Goal: Task Accomplishment & Management: Manage account settings

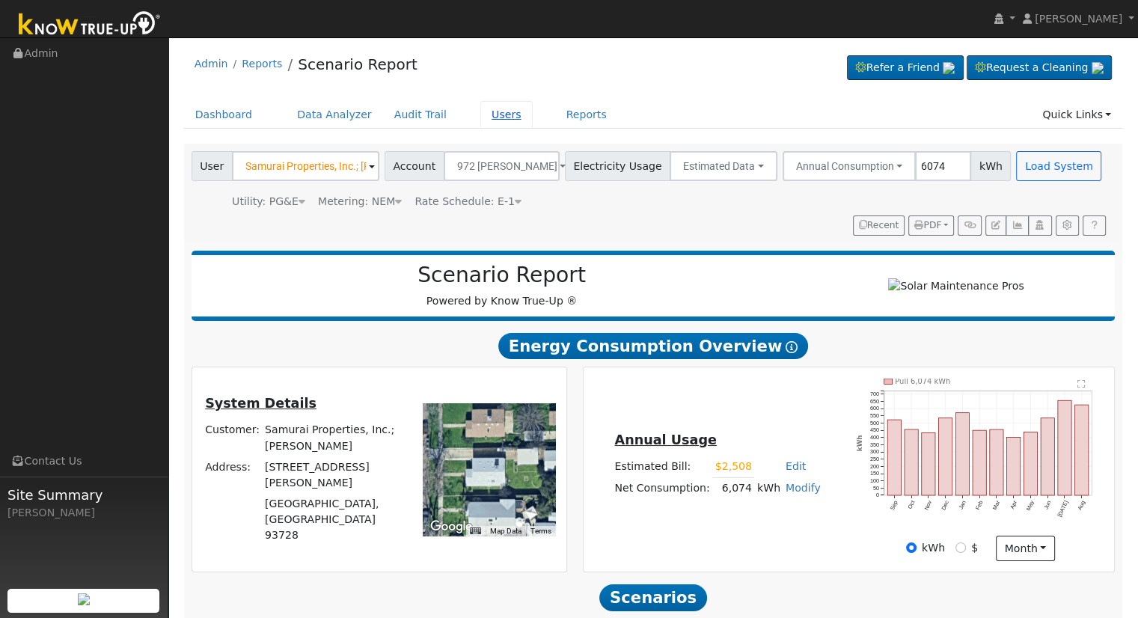
click at [484, 111] on link "Users" at bounding box center [506, 115] width 52 height 28
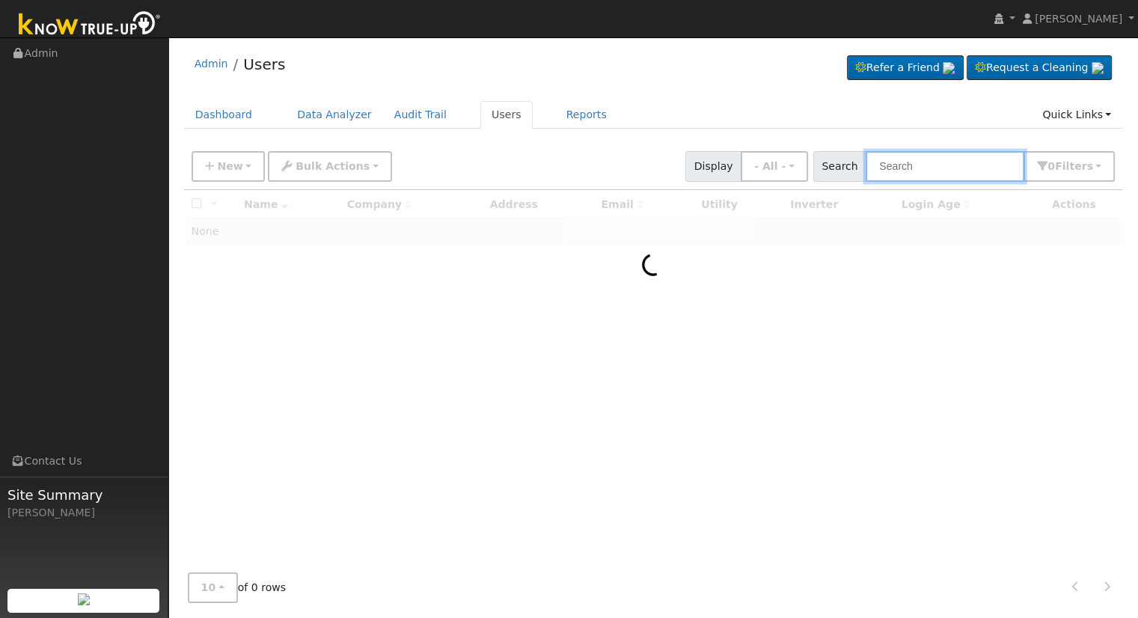
click at [946, 159] on input "text" at bounding box center [945, 166] width 159 height 31
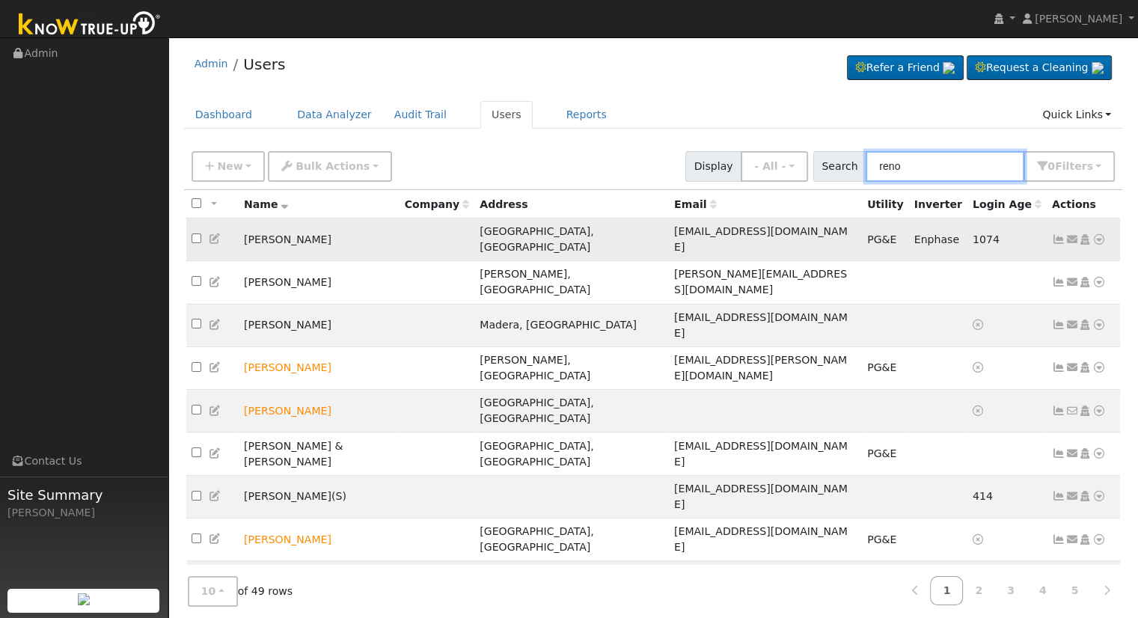
type input "reno"
click at [1101, 234] on icon at bounding box center [1098, 239] width 13 height 10
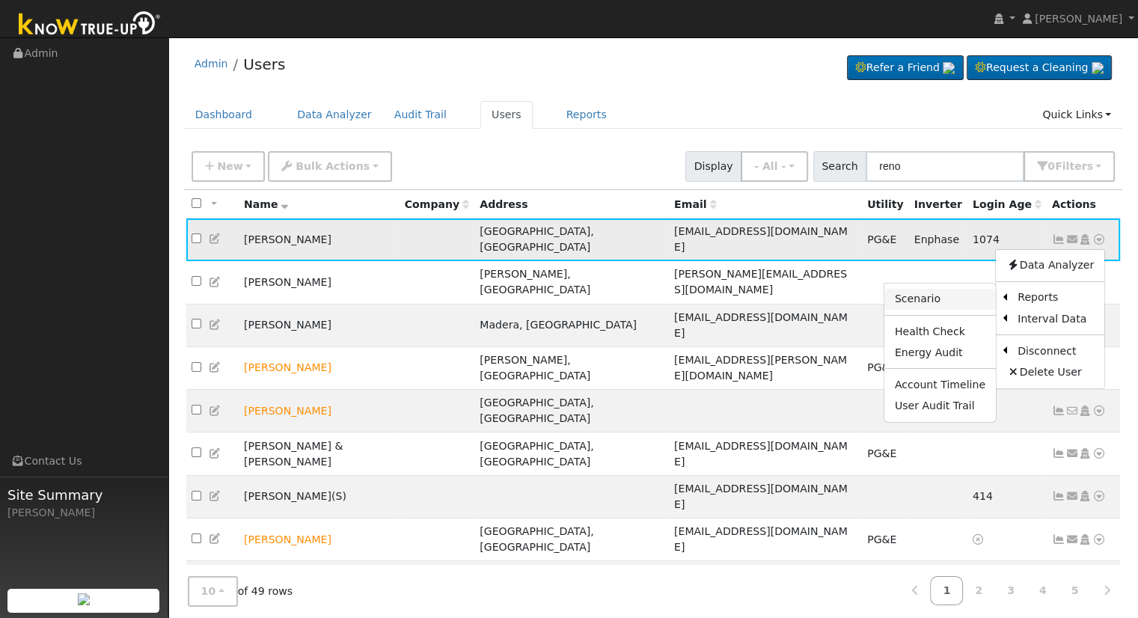
click at [961, 294] on link "Scenario" at bounding box center [939, 299] width 111 height 21
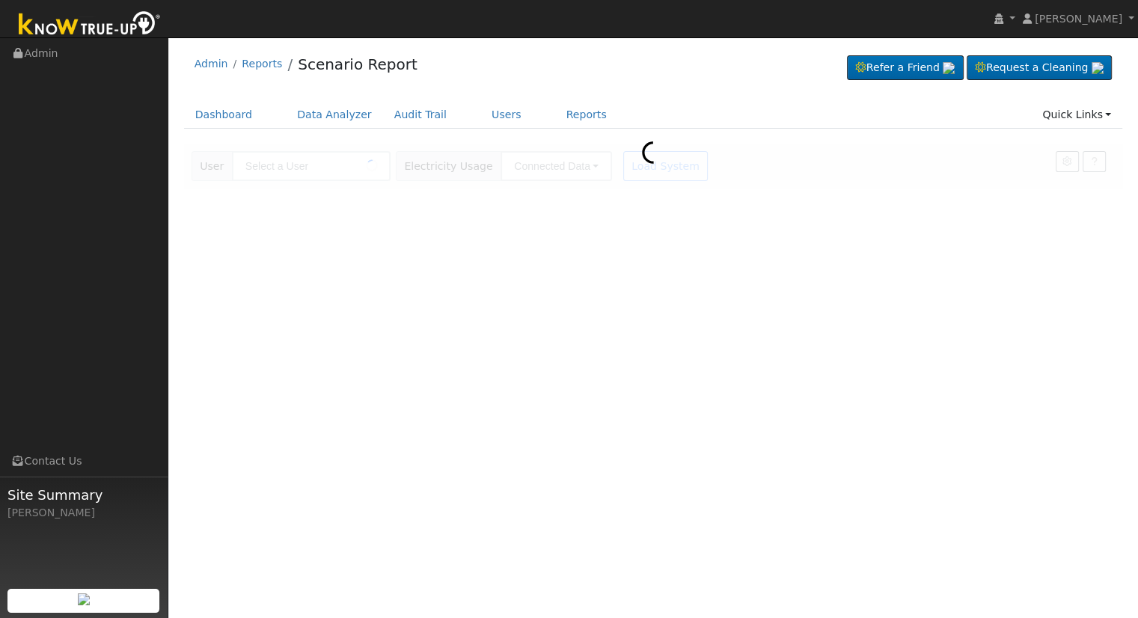
type input "[PERSON_NAME]"
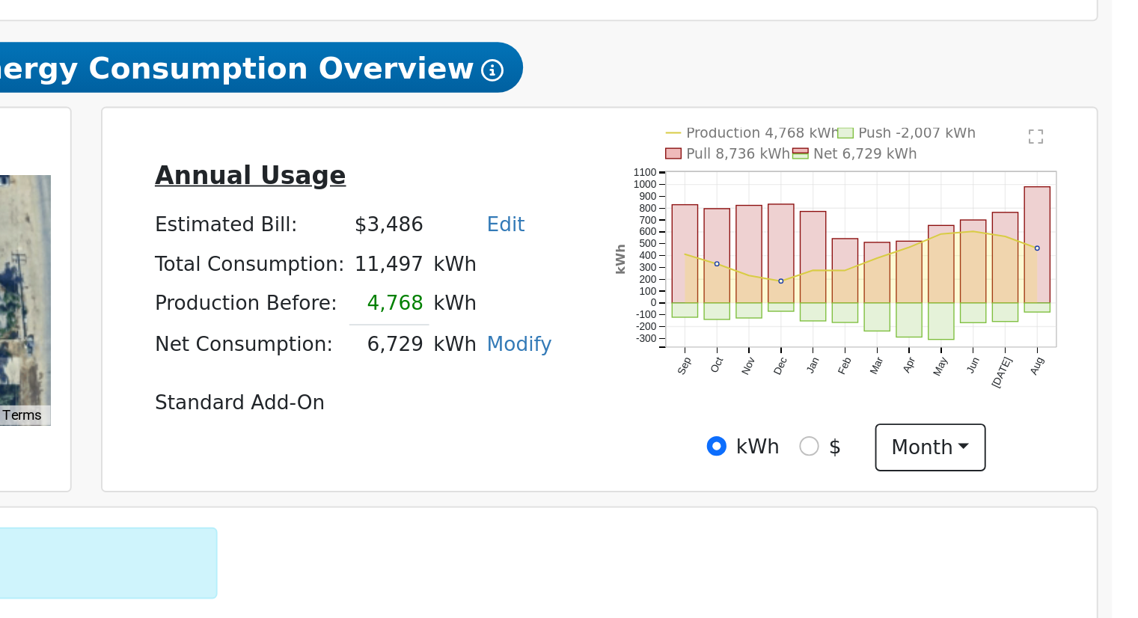
scroll to position [223, 0]
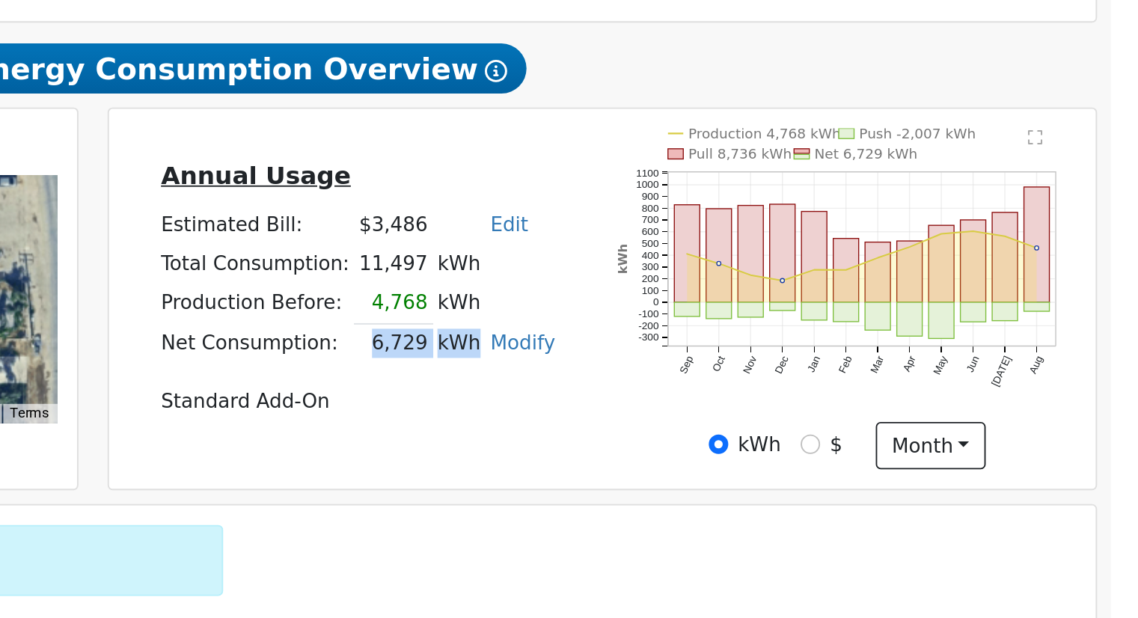
drag, startPoint x: 717, startPoint y: 322, endPoint x: 778, endPoint y: 324, distance: 61.4
click at [783, 324] on tr "Net Consumption: 6,729 kWh Modify Add Consumption Remove Existing Solar System …" at bounding box center [717, 319] width 217 height 22
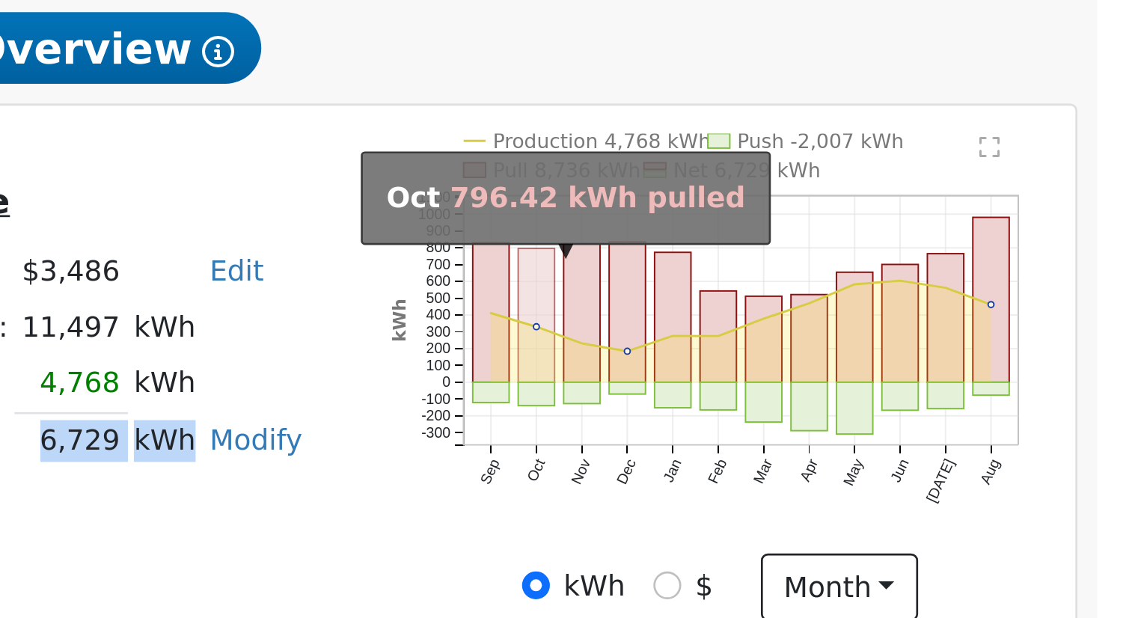
scroll to position [222, 0]
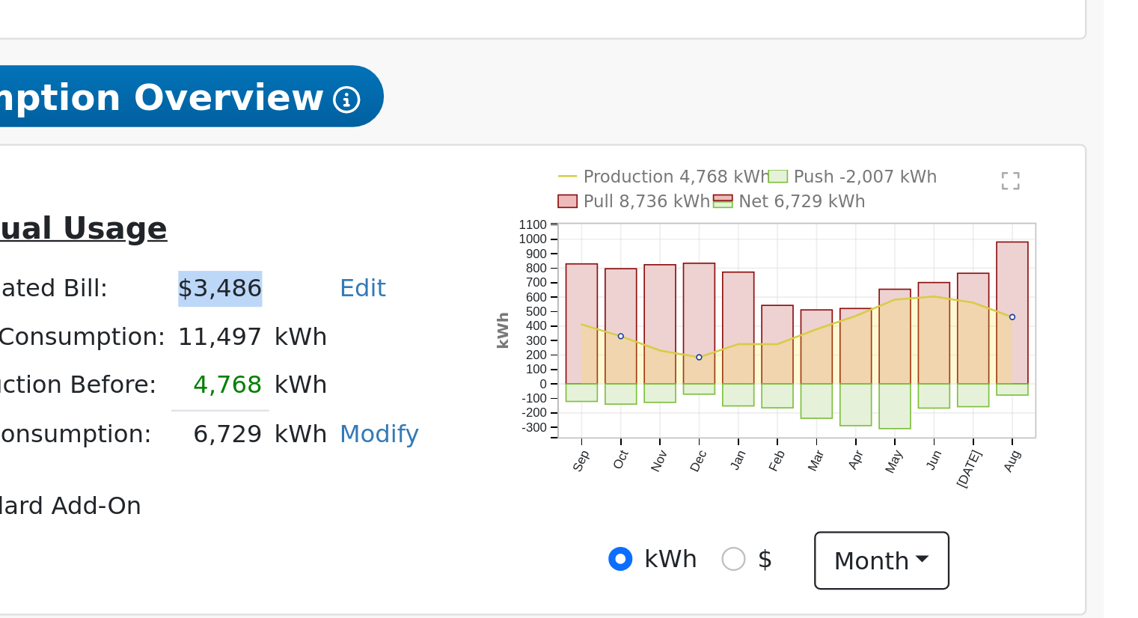
drag, startPoint x: 720, startPoint y: 255, endPoint x: 758, endPoint y: 260, distance: 38.5
click at [759, 259] on tr "Estimated Bill: $3,486 Edit Estimated Bill $ Annual" at bounding box center [717, 255] width 217 height 21
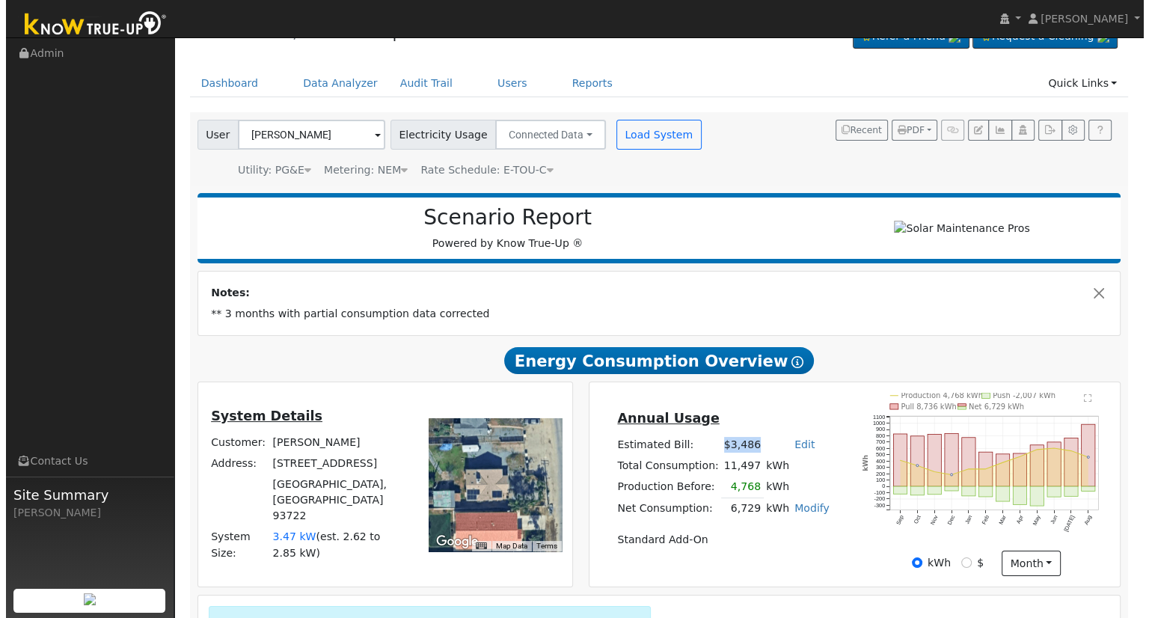
scroll to position [0, 0]
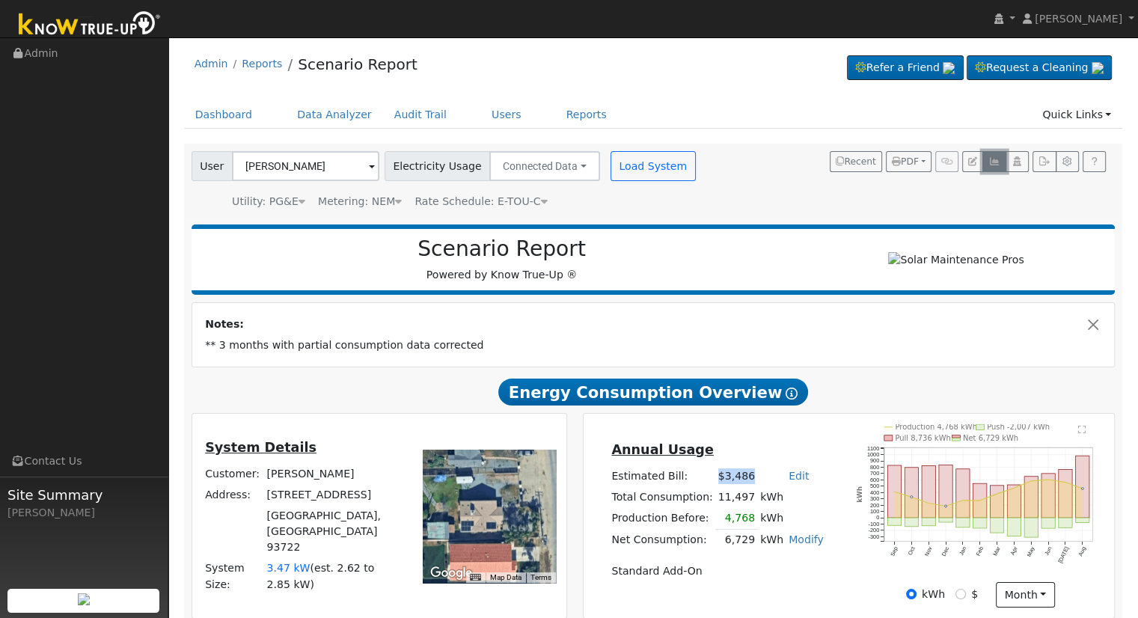
click at [991, 162] on icon "button" at bounding box center [993, 161] width 11 height 9
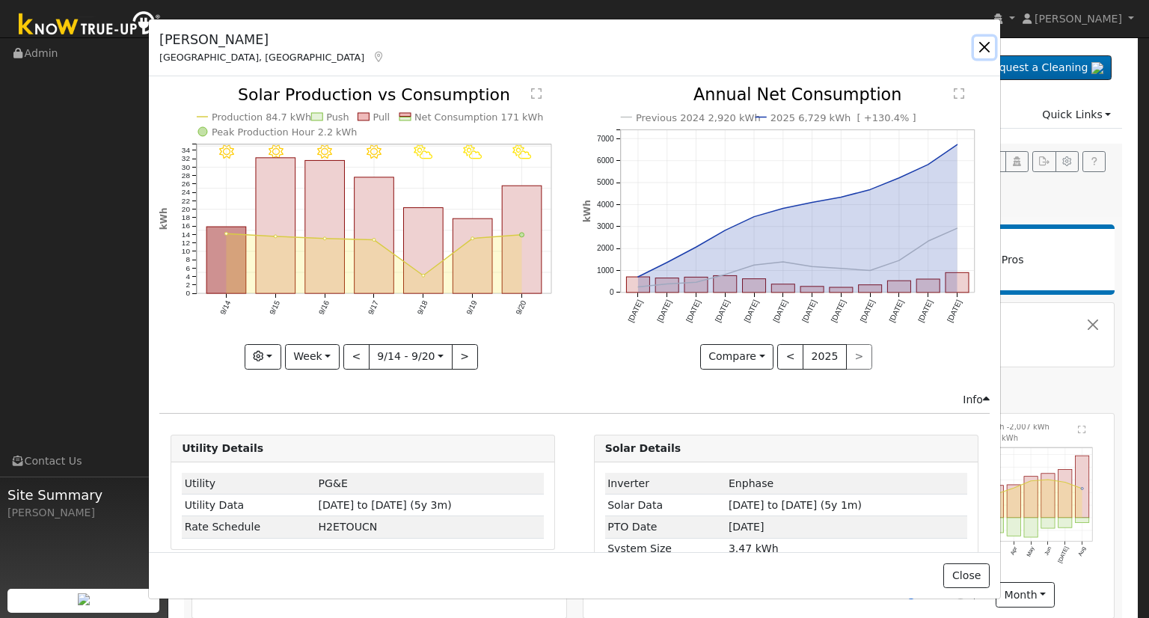
click at [980, 46] on button "button" at bounding box center [984, 47] width 21 height 21
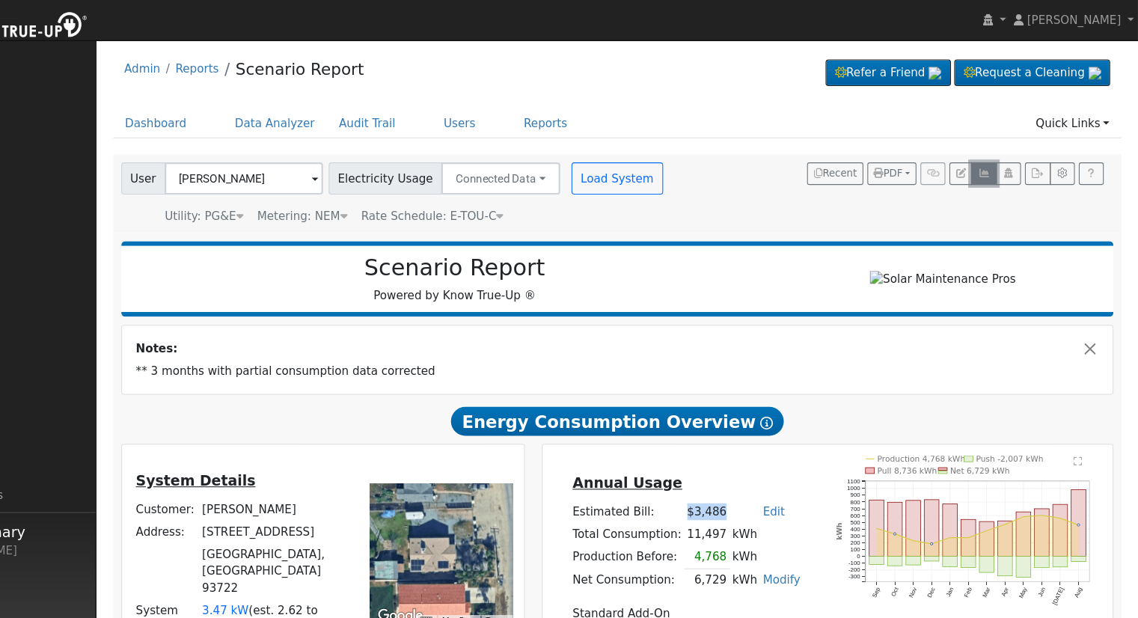
click at [999, 162] on icon "button" at bounding box center [993, 161] width 11 height 9
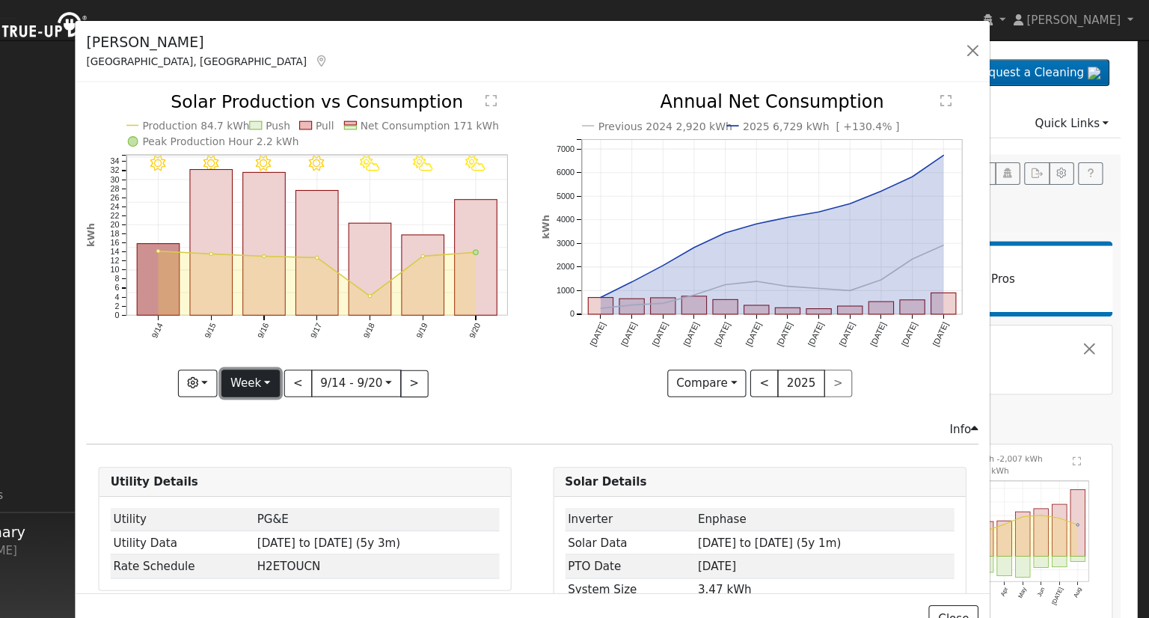
click at [314, 355] on button "Week" at bounding box center [312, 356] width 55 height 25
click at [324, 439] on link "Year" at bounding box center [338, 449] width 104 height 21
type input "2024-09-01"
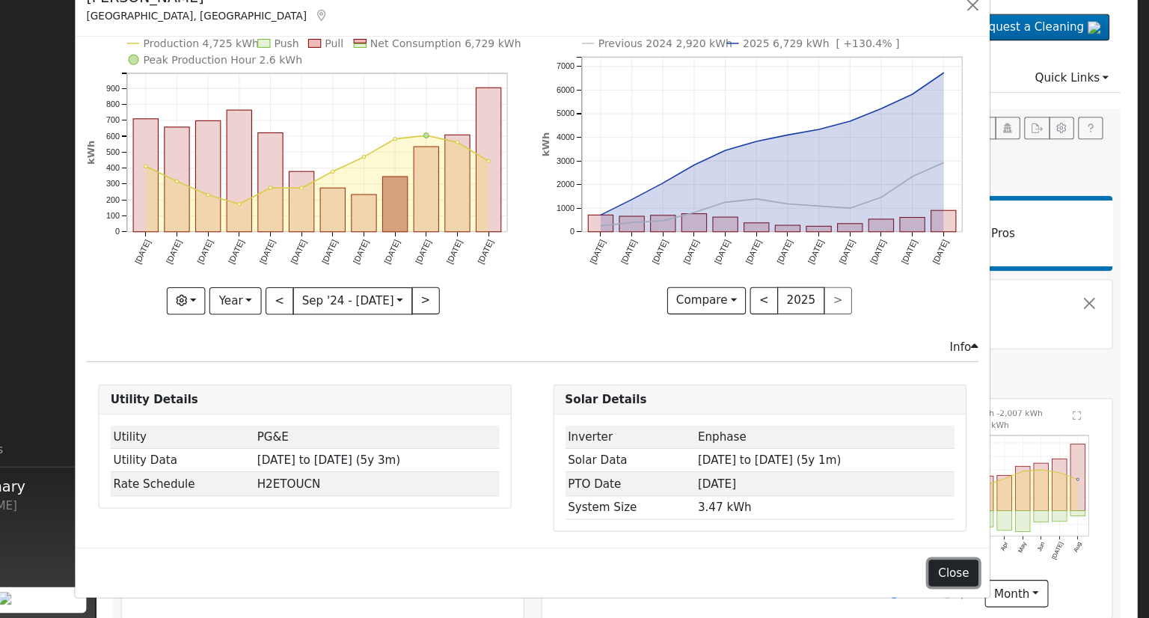
click at [963, 575] on button "Close" at bounding box center [967, 575] width 46 height 25
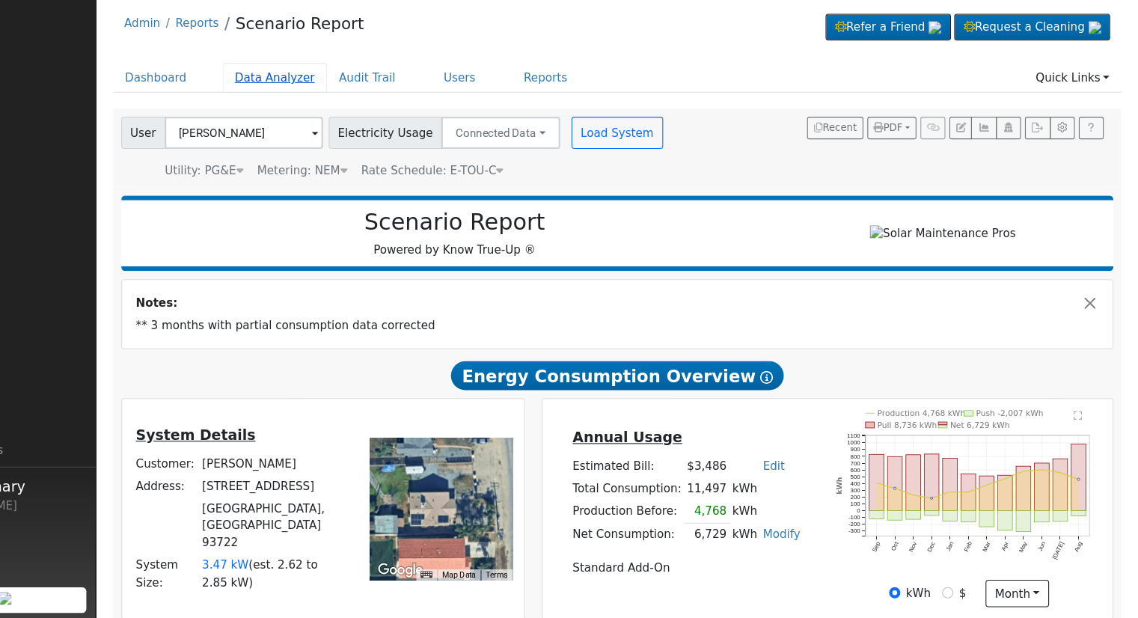
click at [340, 117] on link "Data Analyzer" at bounding box center [334, 115] width 97 height 28
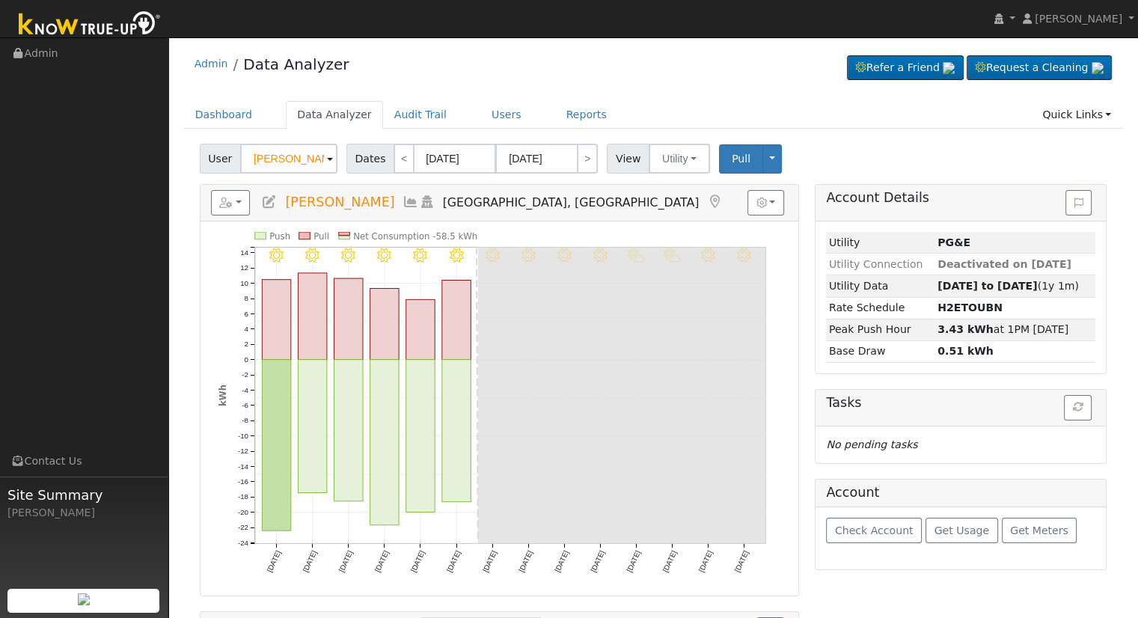
click at [327, 159] on span at bounding box center [330, 159] width 6 height 17
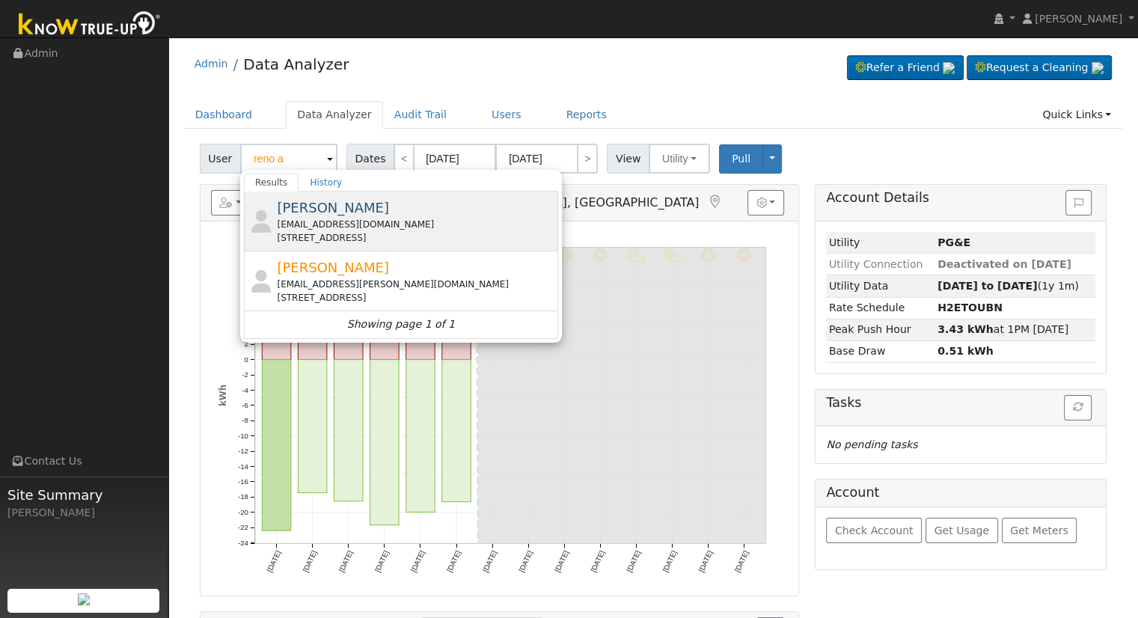
click at [335, 222] on div "[EMAIL_ADDRESS][DOMAIN_NAME]" at bounding box center [416, 224] width 278 height 13
type input "[PERSON_NAME]"
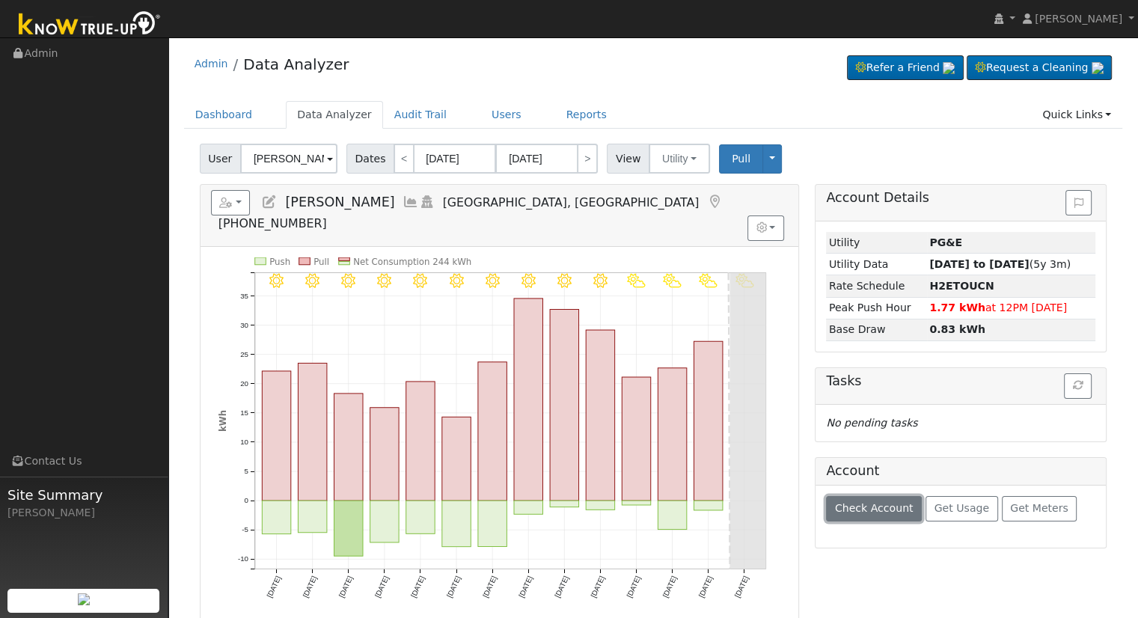
click at [876, 509] on span "Check Account" at bounding box center [874, 508] width 79 height 12
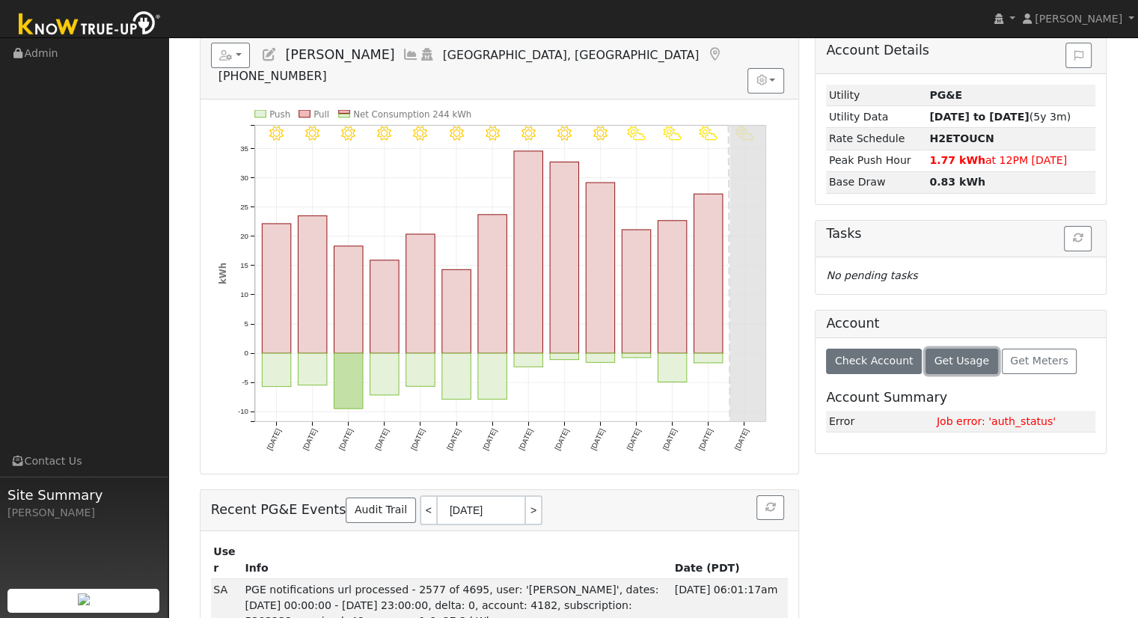
click at [966, 361] on span "Get Usage" at bounding box center [962, 361] width 55 height 12
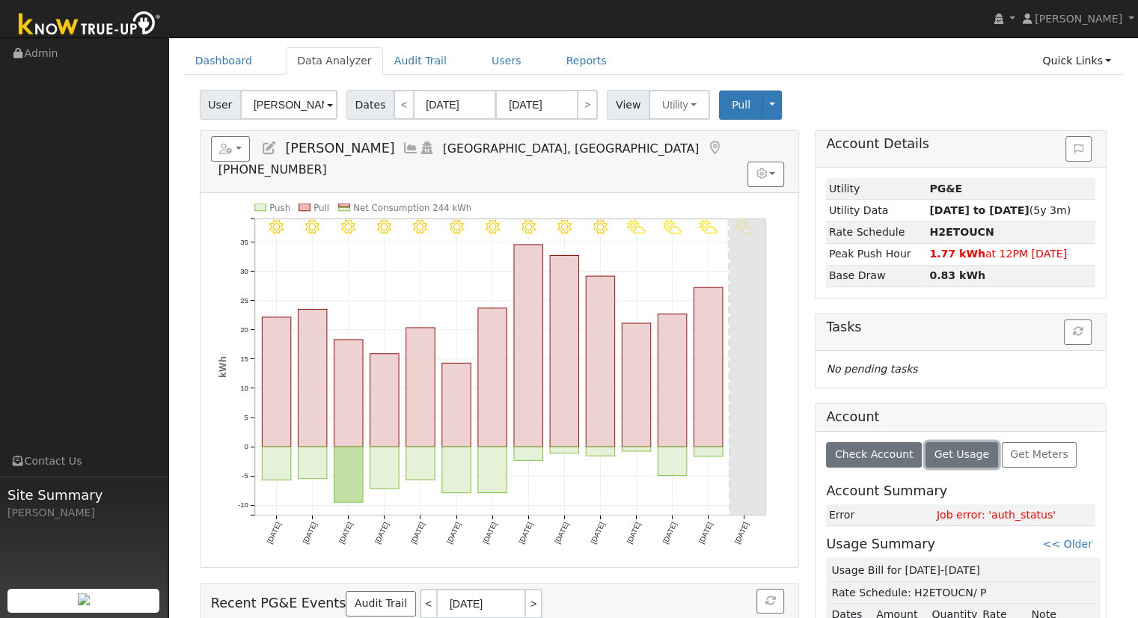
scroll to position [0, 0]
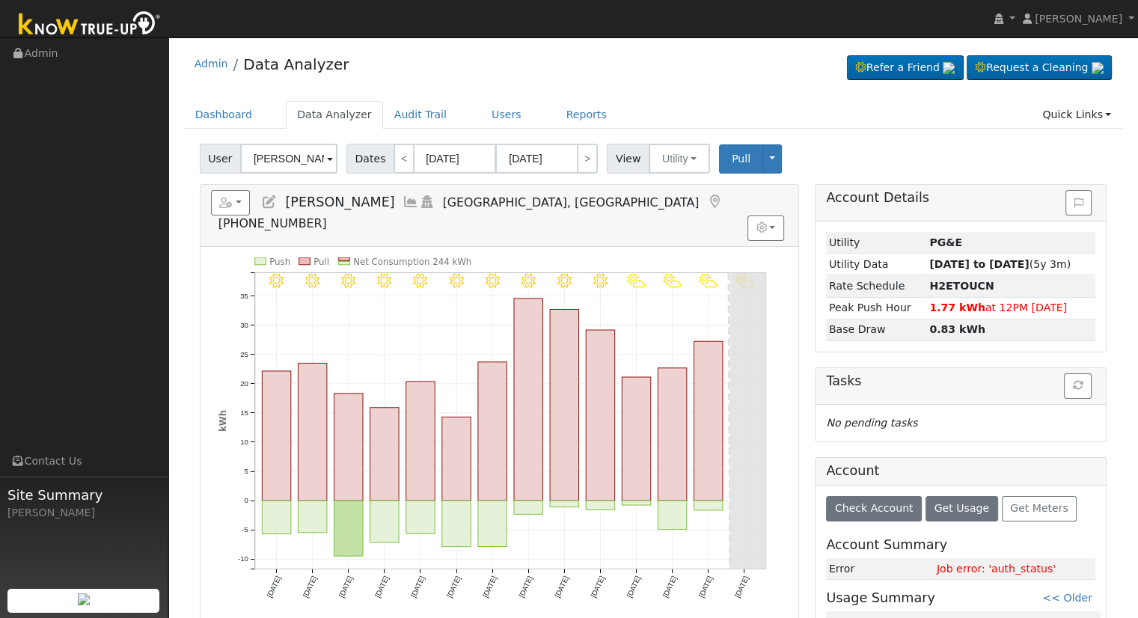
click at [525, 52] on div "Admin Data Analyzer Refer a Friend Request a Cleaning" at bounding box center [653, 68] width 939 height 46
click at [483, 112] on link "Users" at bounding box center [506, 115] width 52 height 28
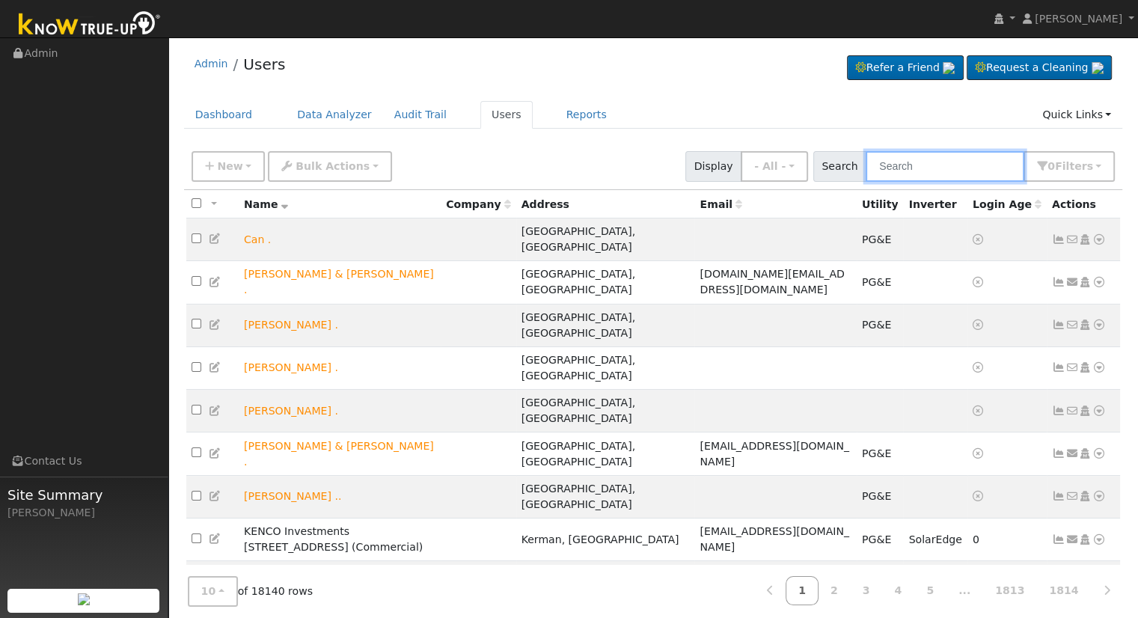
click at [958, 174] on input "text" at bounding box center [945, 166] width 159 height 31
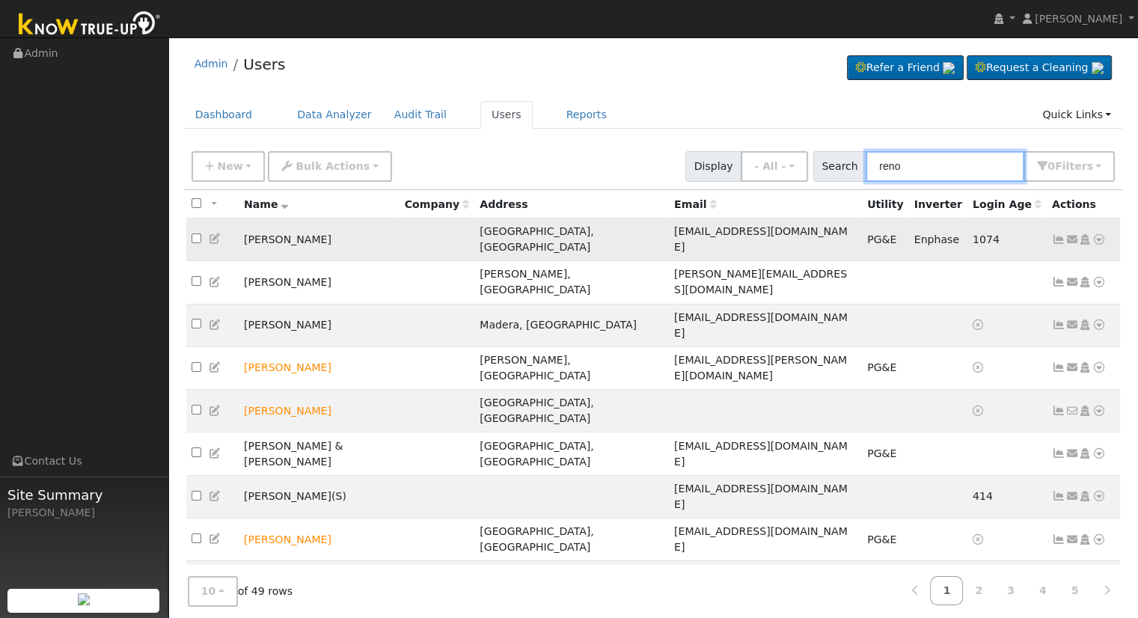
type input "reno"
click at [1098, 234] on icon at bounding box center [1098, 239] width 13 height 10
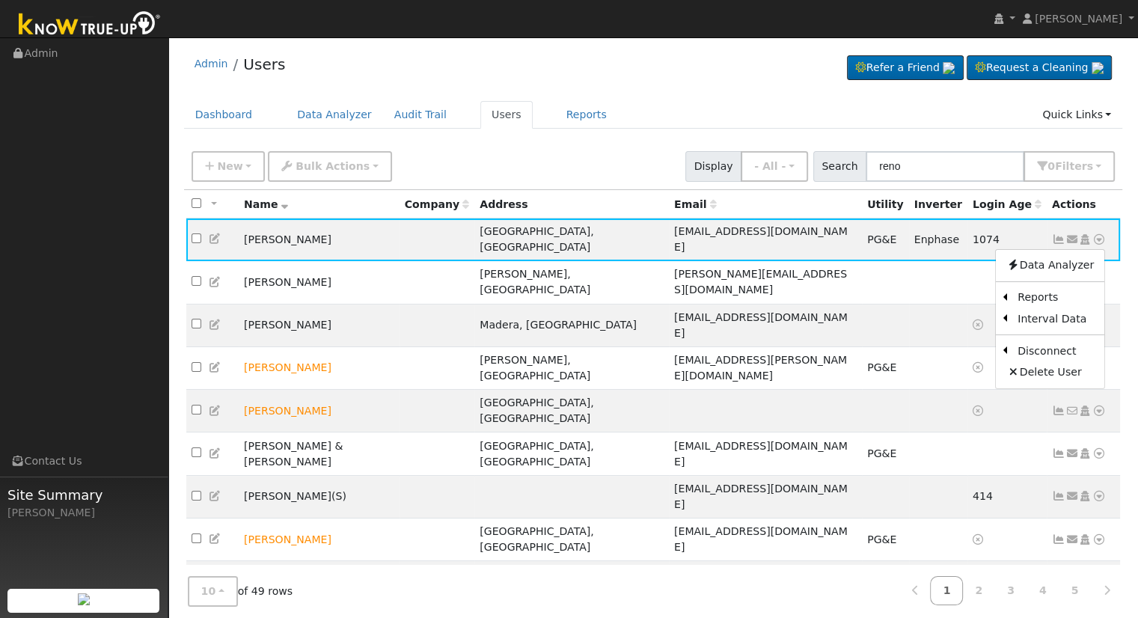
click at [643, 163] on div "New Add User Quick Add Quick Connect Quick Convert Lead Bulk Actions Send Email…" at bounding box center [653, 164] width 929 height 36
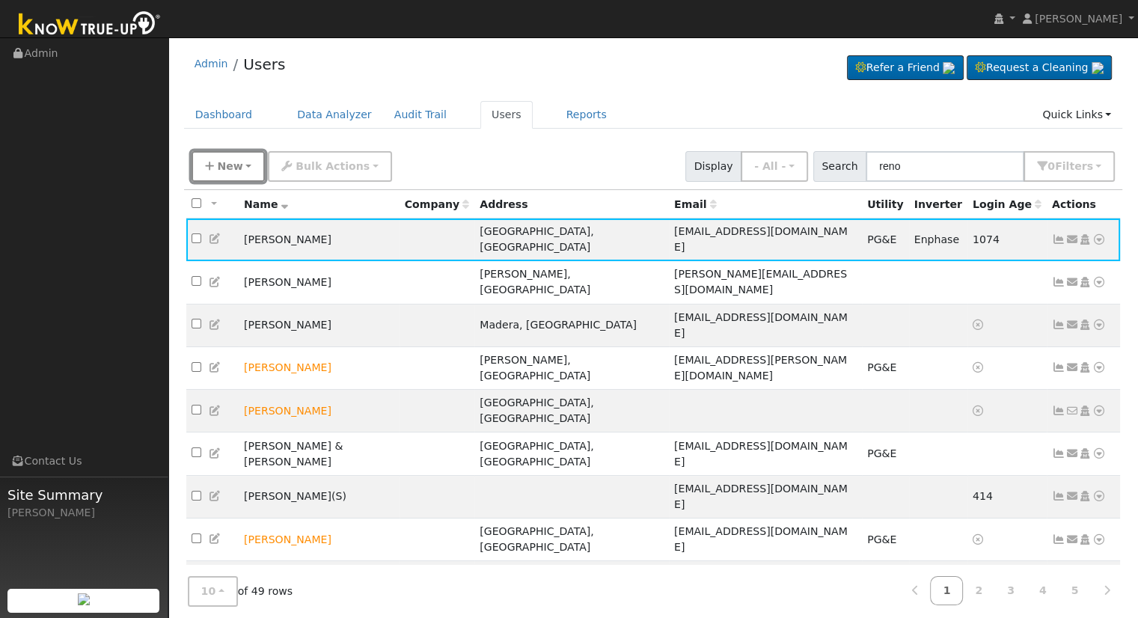
click at [239, 162] on button "New" at bounding box center [229, 166] width 74 height 31
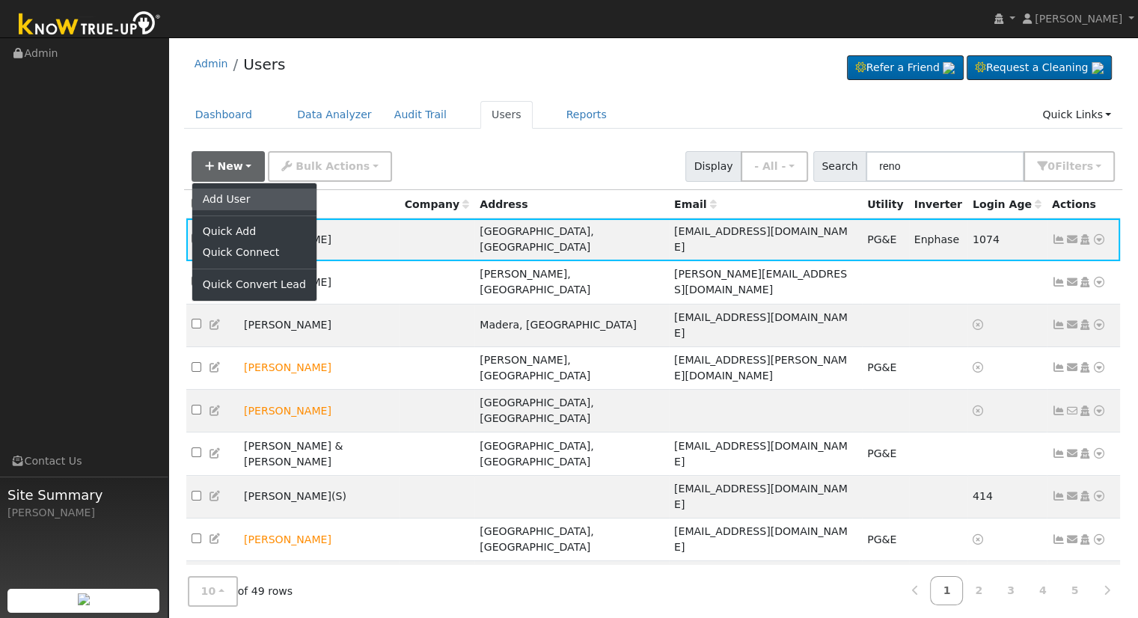
click at [256, 198] on link "Add User" at bounding box center [254, 199] width 124 height 21
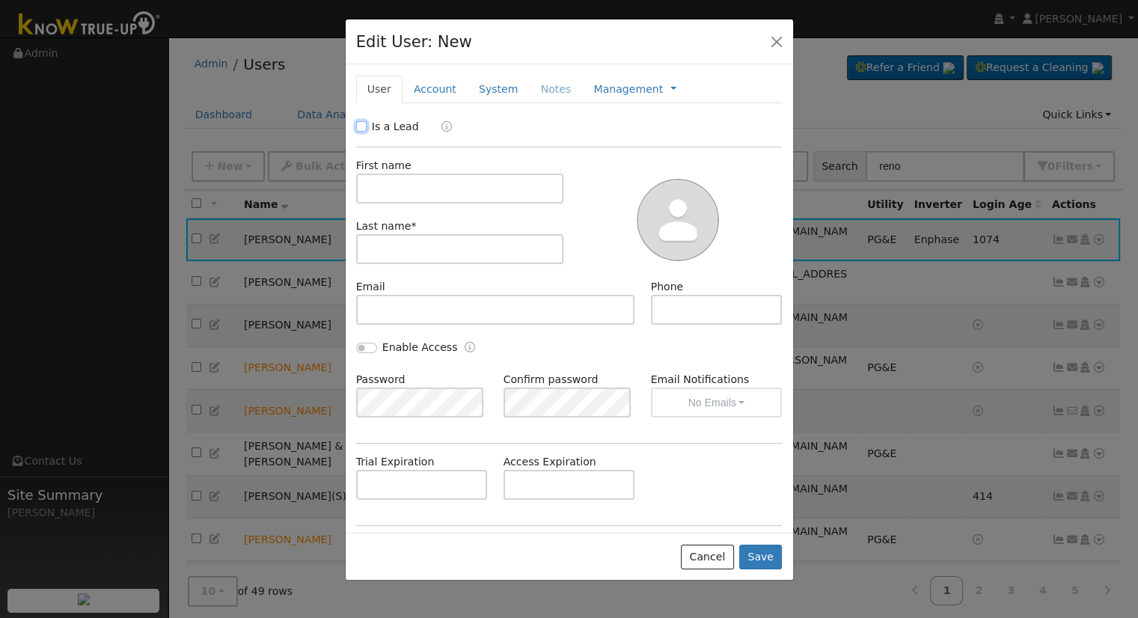
click at [361, 123] on input "Is a Lead" at bounding box center [361, 126] width 10 height 10
checkbox input "true"
click at [415, 192] on input "text" at bounding box center [460, 189] width 208 height 30
type input "r"
type input "Reno"
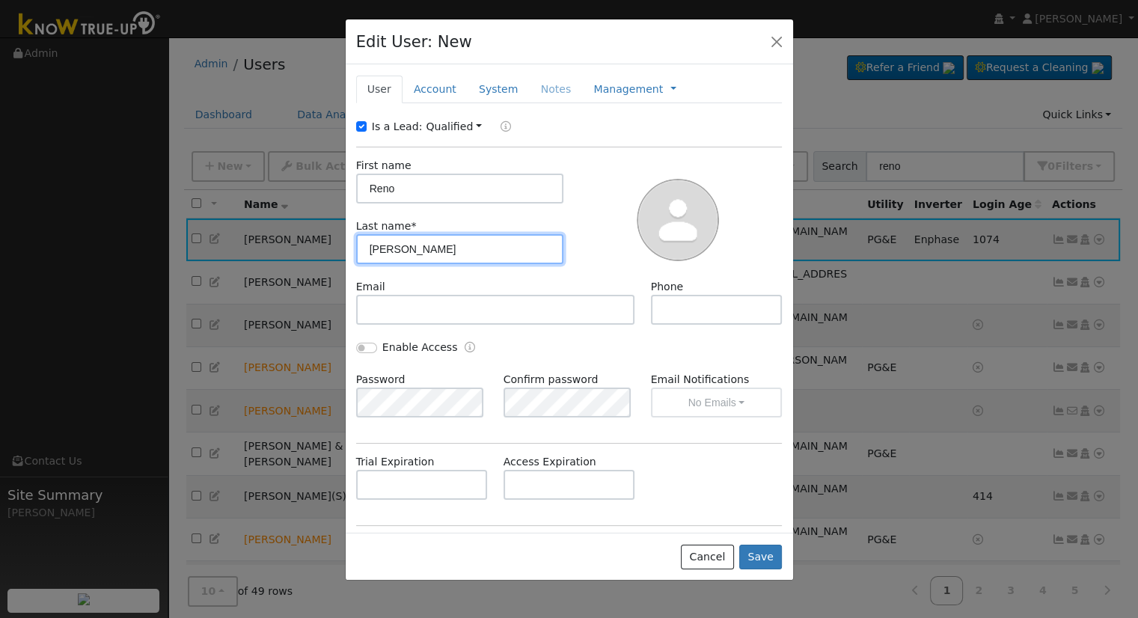
type input "Arzate"
click at [425, 88] on link "Account" at bounding box center [435, 90] width 65 height 28
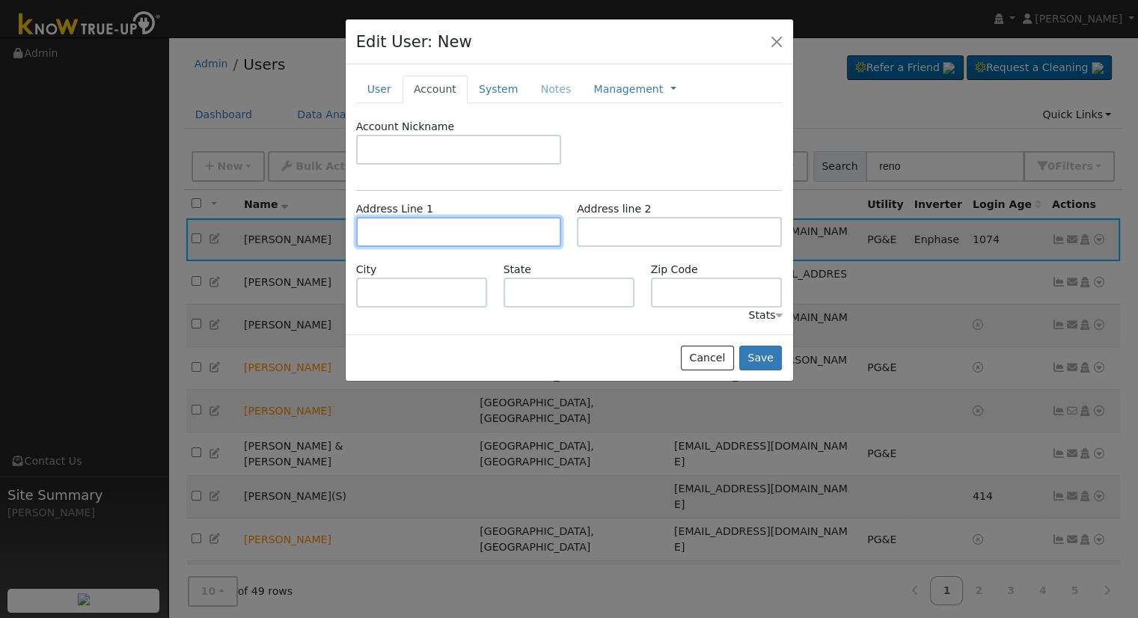
click at [430, 236] on input "text" at bounding box center [458, 232] width 205 height 30
type input "[STREET_ADDRESS]"
type input "Fresno"
type input "CA"
type input "93722"
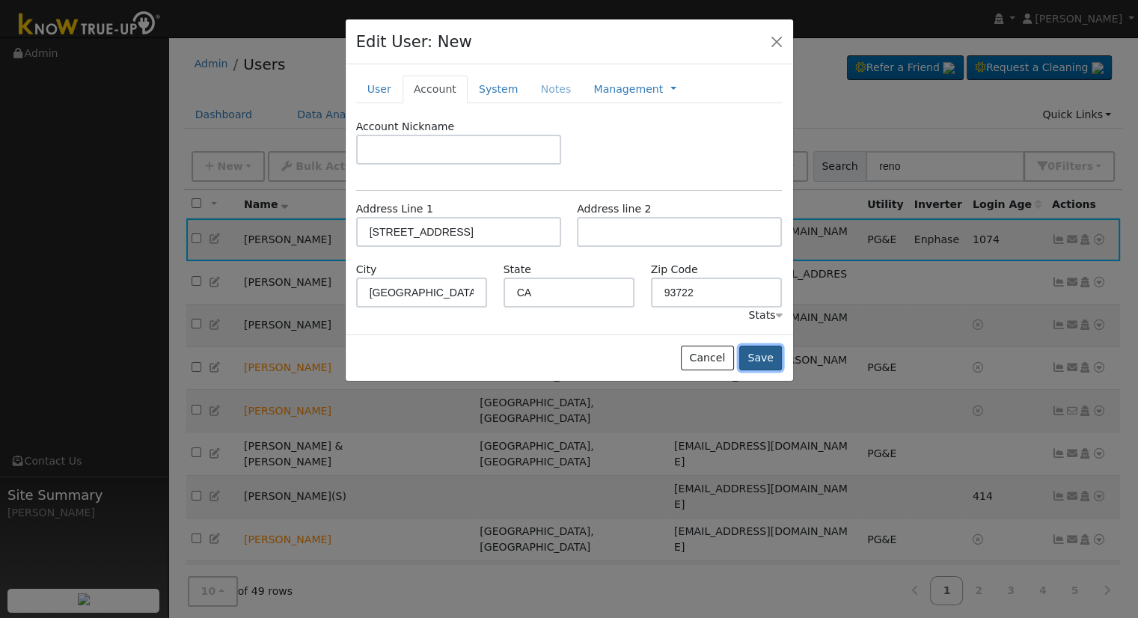
click at [756, 350] on button "Save" at bounding box center [760, 358] width 43 height 25
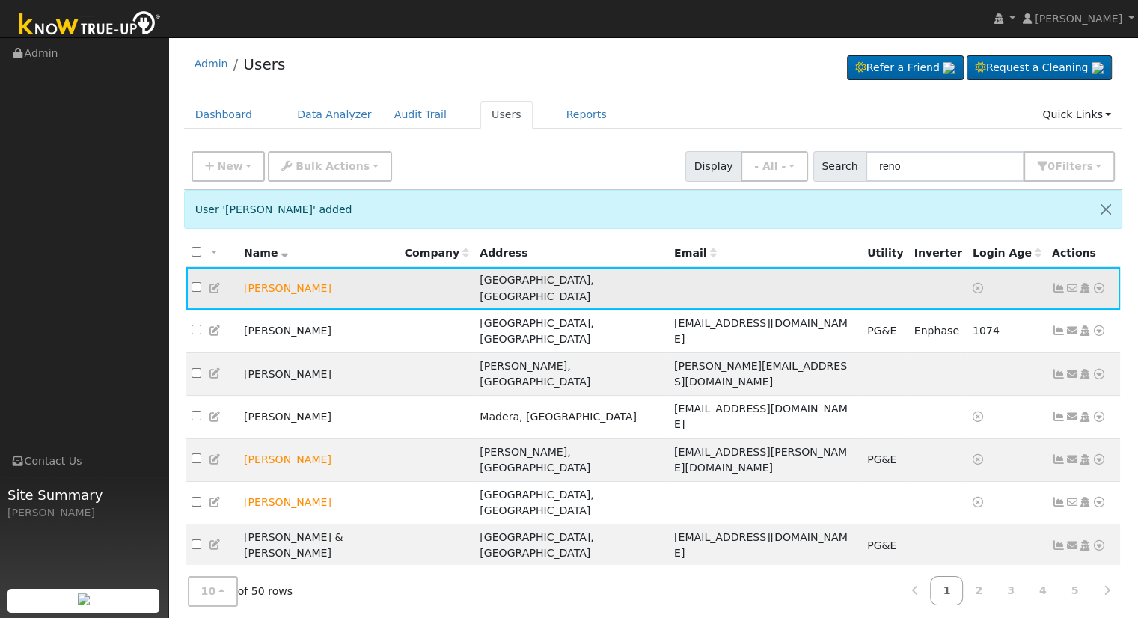
click at [1098, 283] on icon at bounding box center [1098, 288] width 13 height 10
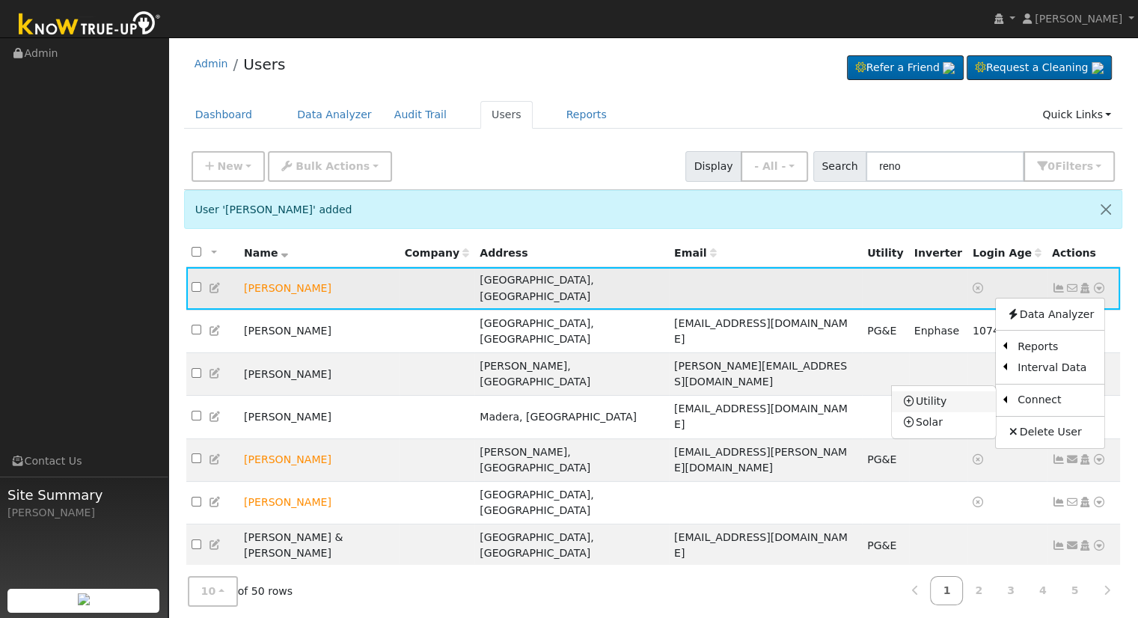
click at [950, 395] on link "Utility" at bounding box center [944, 401] width 104 height 21
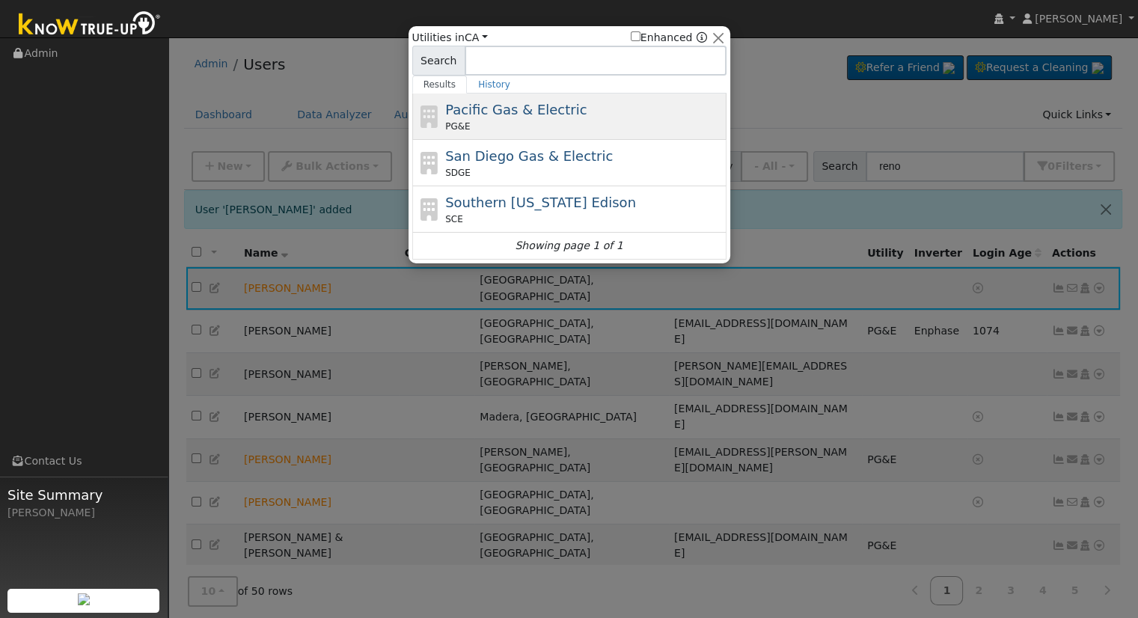
click at [501, 122] on div "PG&E" at bounding box center [584, 126] width 278 height 13
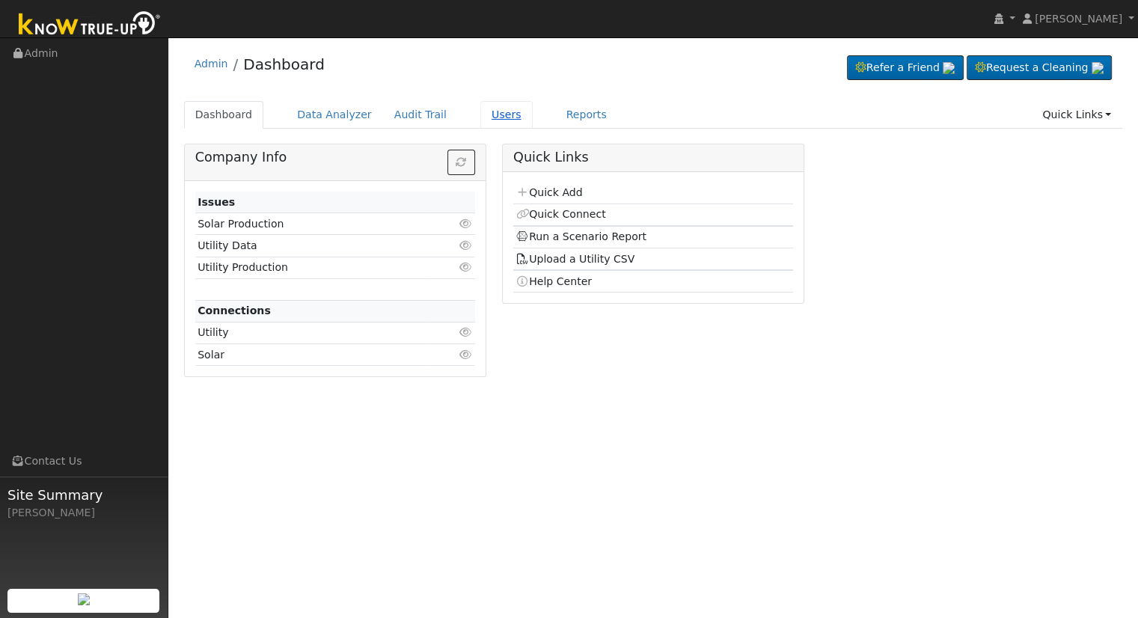
click at [485, 120] on link "Users" at bounding box center [506, 115] width 52 height 28
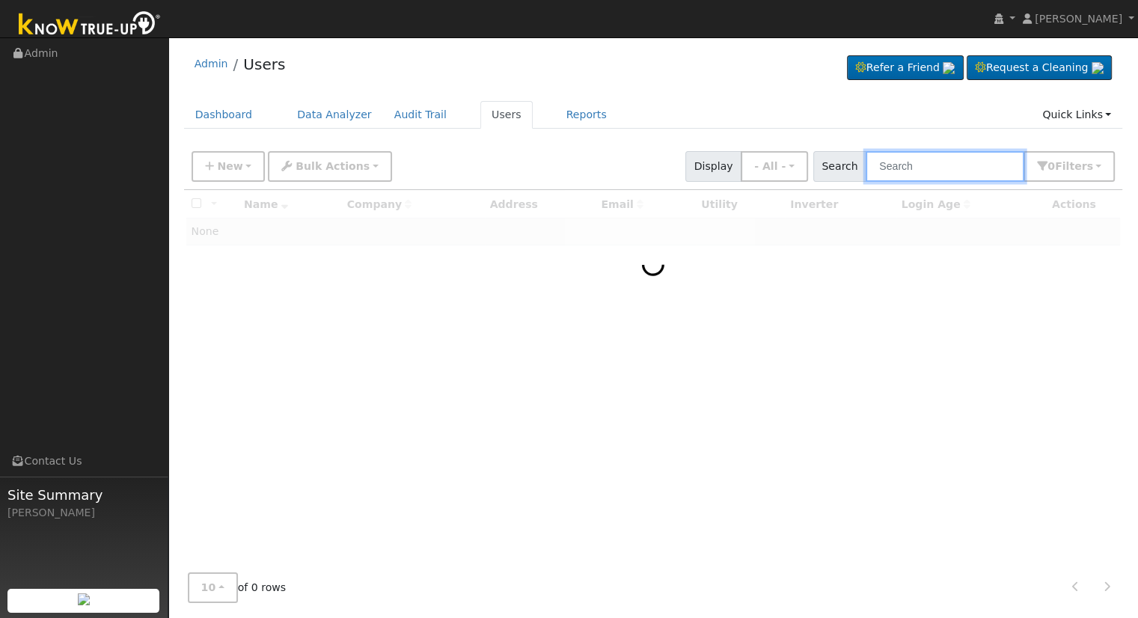
click at [920, 162] on input "text" at bounding box center [945, 166] width 159 height 31
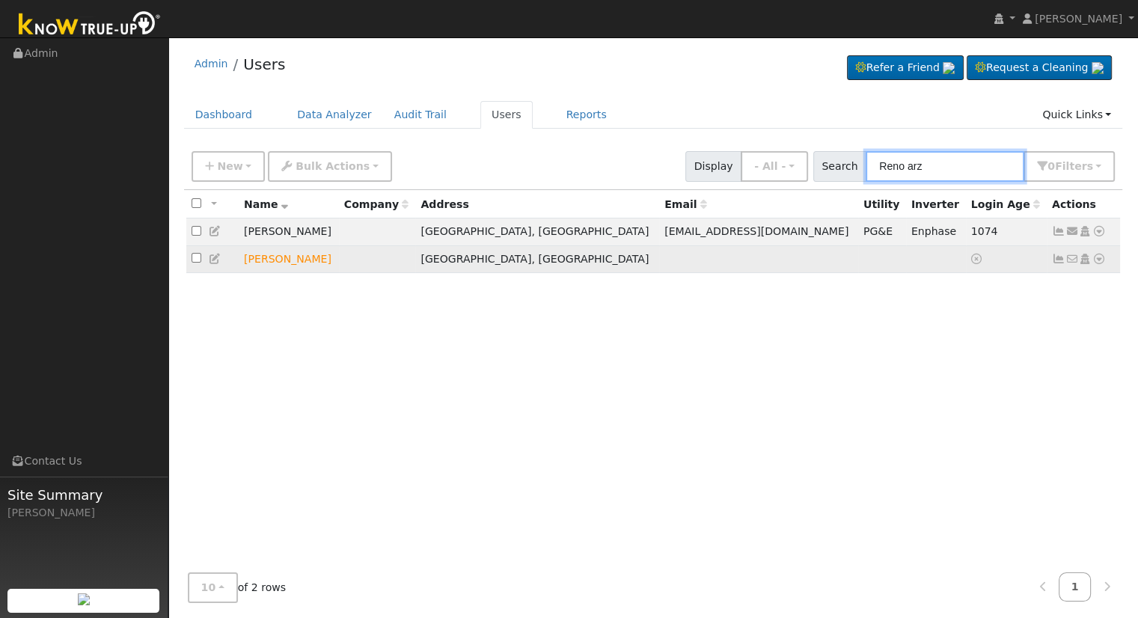
type input "Reno arz"
click at [1101, 259] on icon at bounding box center [1098, 259] width 13 height 10
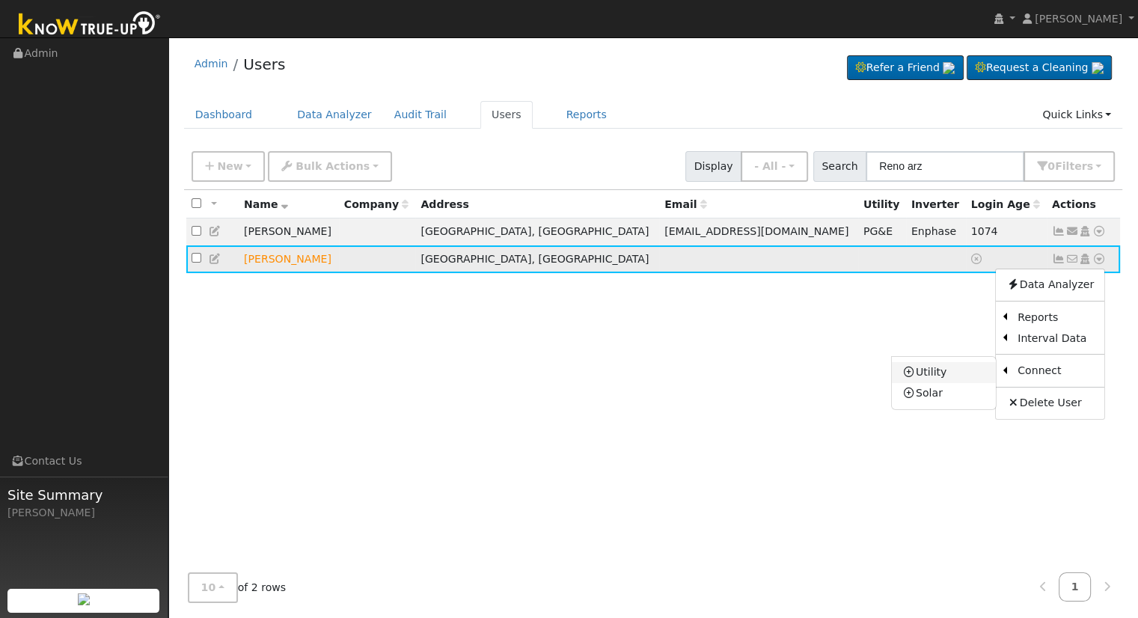
click at [928, 370] on link "Utility" at bounding box center [944, 372] width 104 height 21
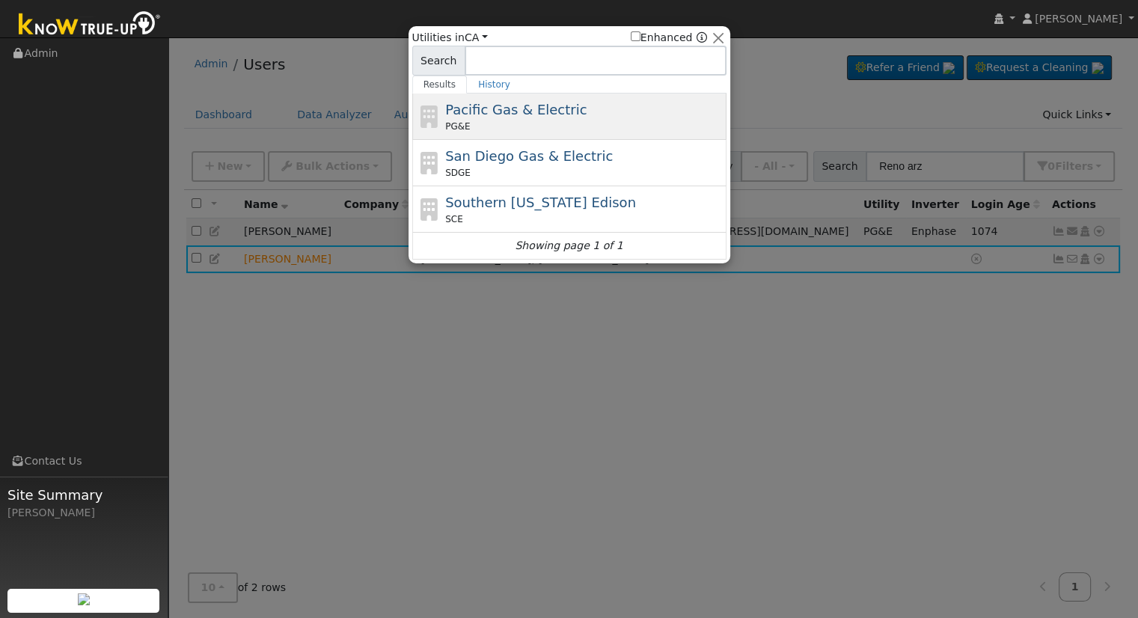
click at [536, 120] on div "PG&E" at bounding box center [584, 126] width 278 height 13
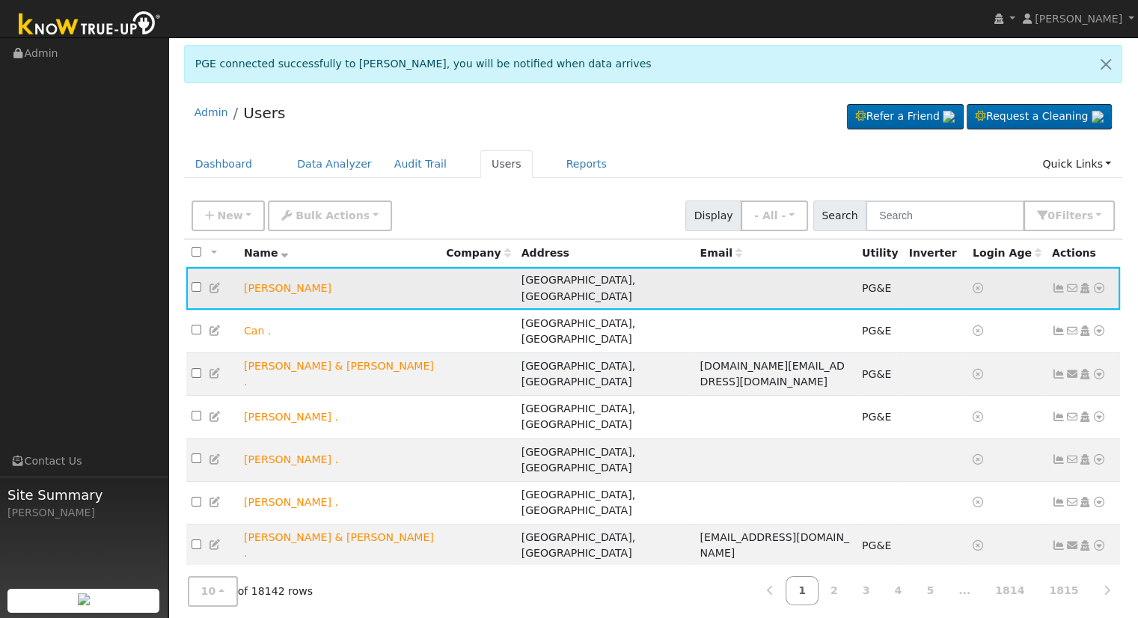
click at [1095, 283] on icon at bounding box center [1098, 288] width 13 height 10
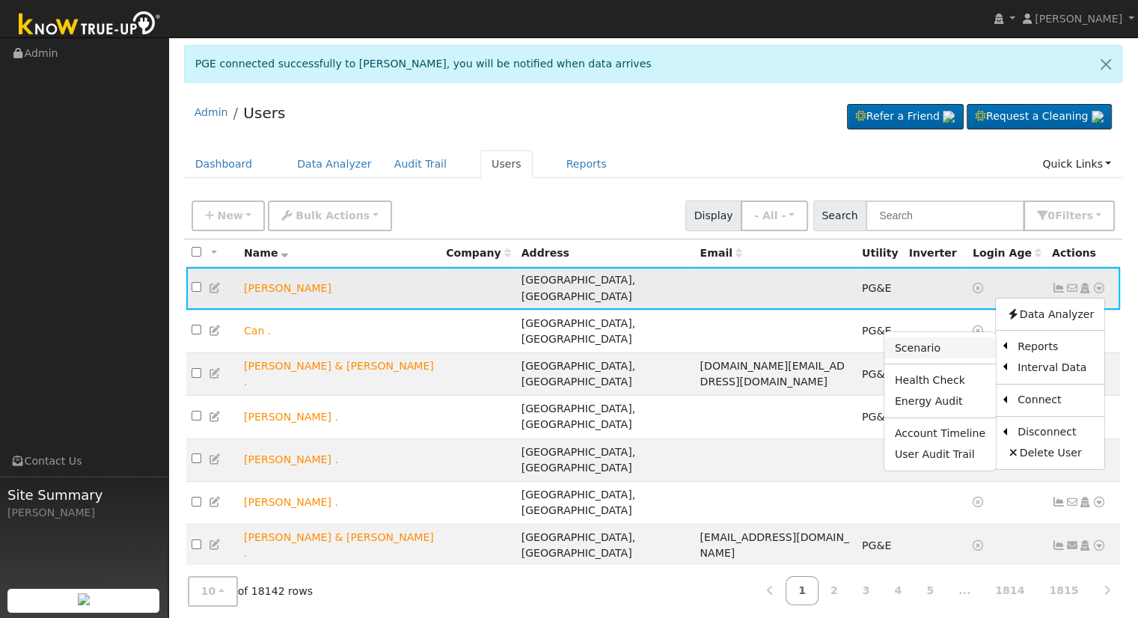
click at [936, 340] on link "Scenario" at bounding box center [939, 347] width 111 height 21
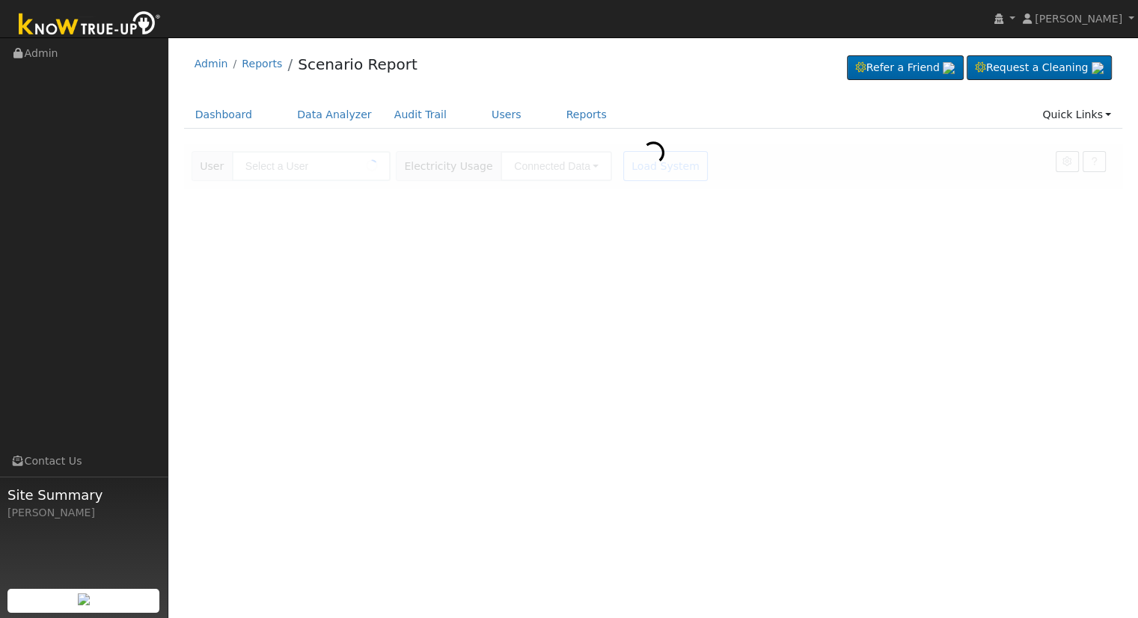
type input "[PERSON_NAME]"
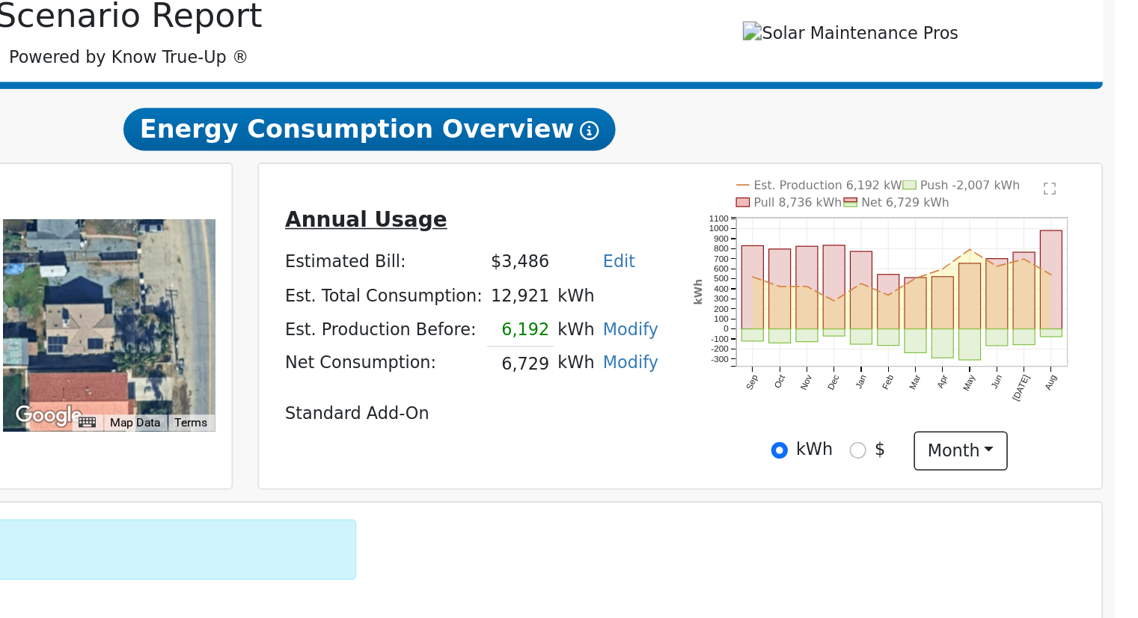
scroll to position [16, 0]
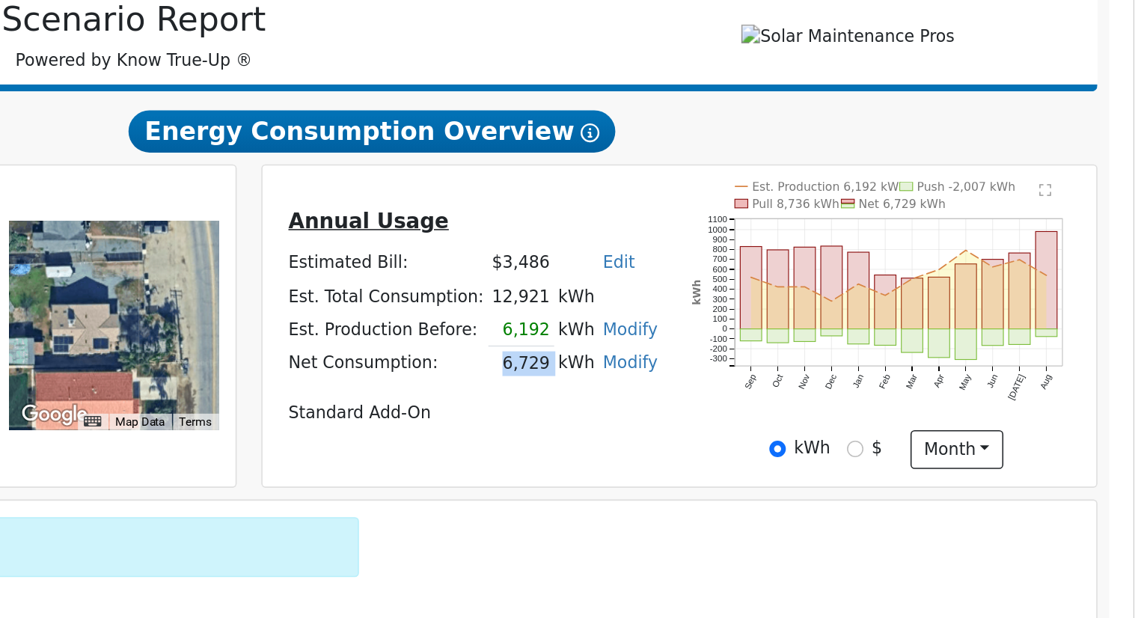
drag, startPoint x: 731, startPoint y: 456, endPoint x: 761, endPoint y: 461, distance: 30.3
click at [761, 461] on tr "Net Consumption: 6,729 kWh Modify Add Consumption Remove Existing Solar System …" at bounding box center [717, 452] width 240 height 22
click at [750, 469] on table "Annual Usage Estimated Bill: $3,486 Edit Estimated Bill $ Annual Est. Total Con…" at bounding box center [717, 423] width 240 height 143
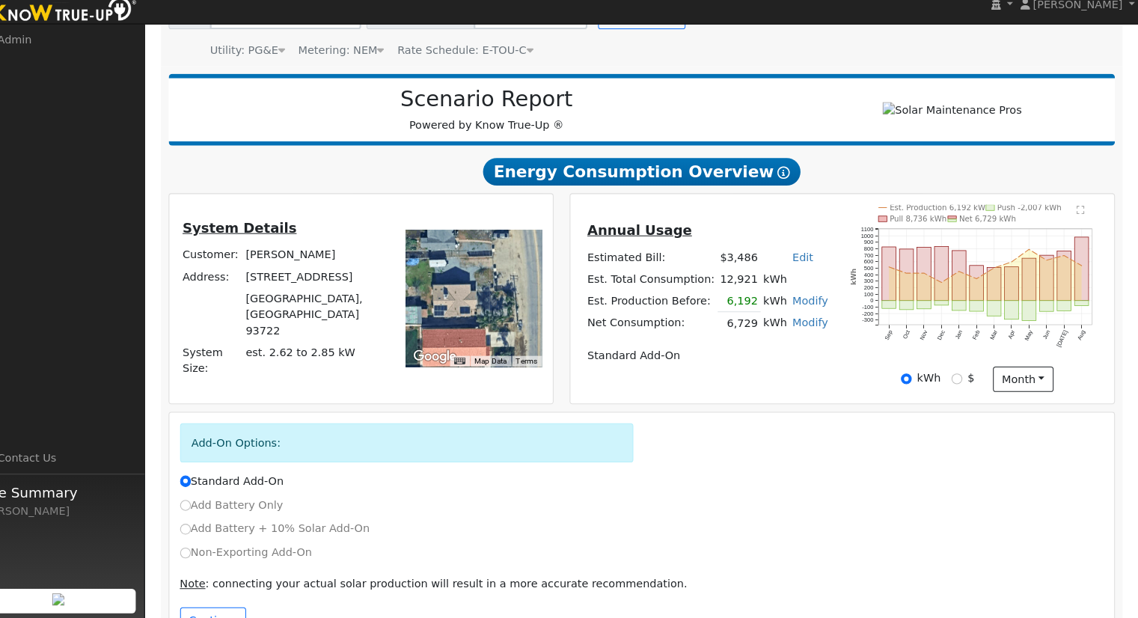
scroll to position [191, 0]
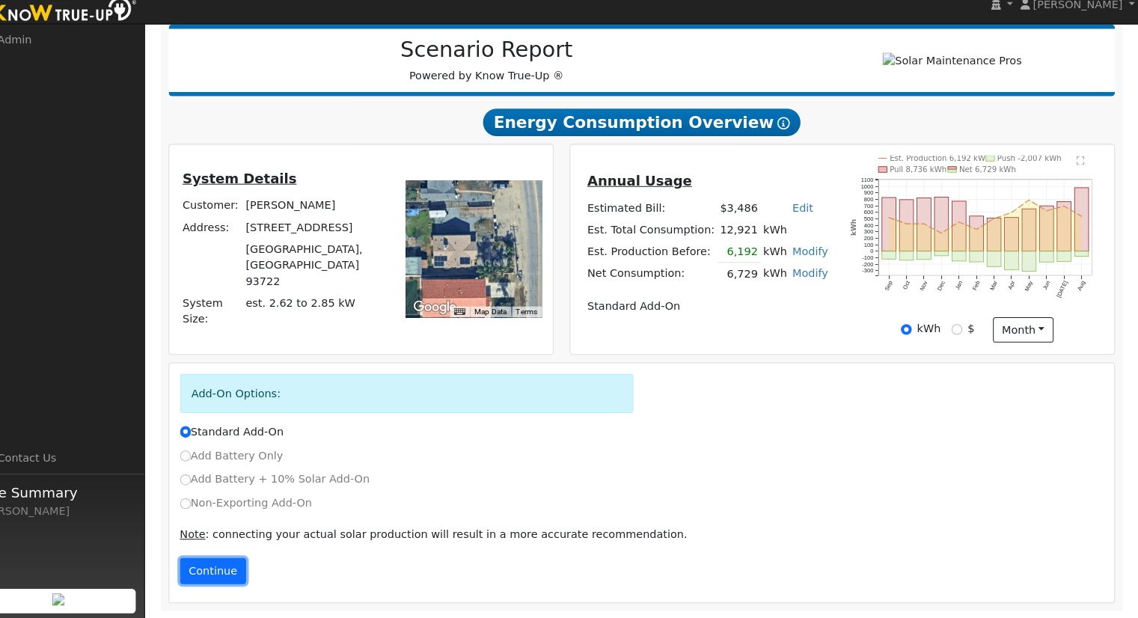
click at [238, 566] on button "Continue" at bounding box center [235, 571] width 64 height 25
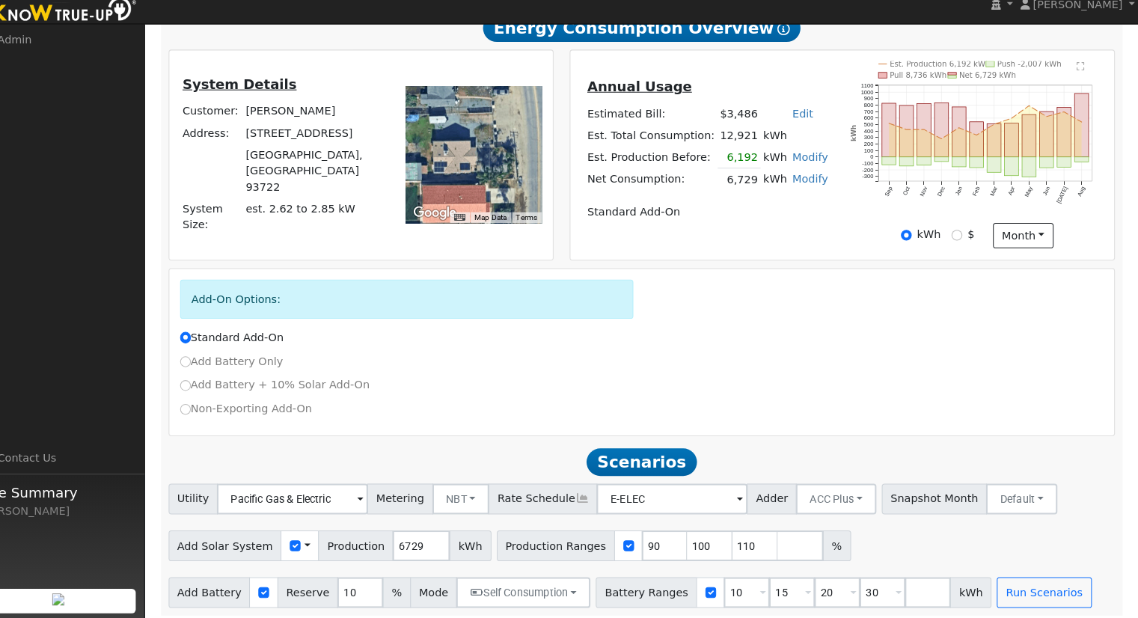
scroll to position [289, 0]
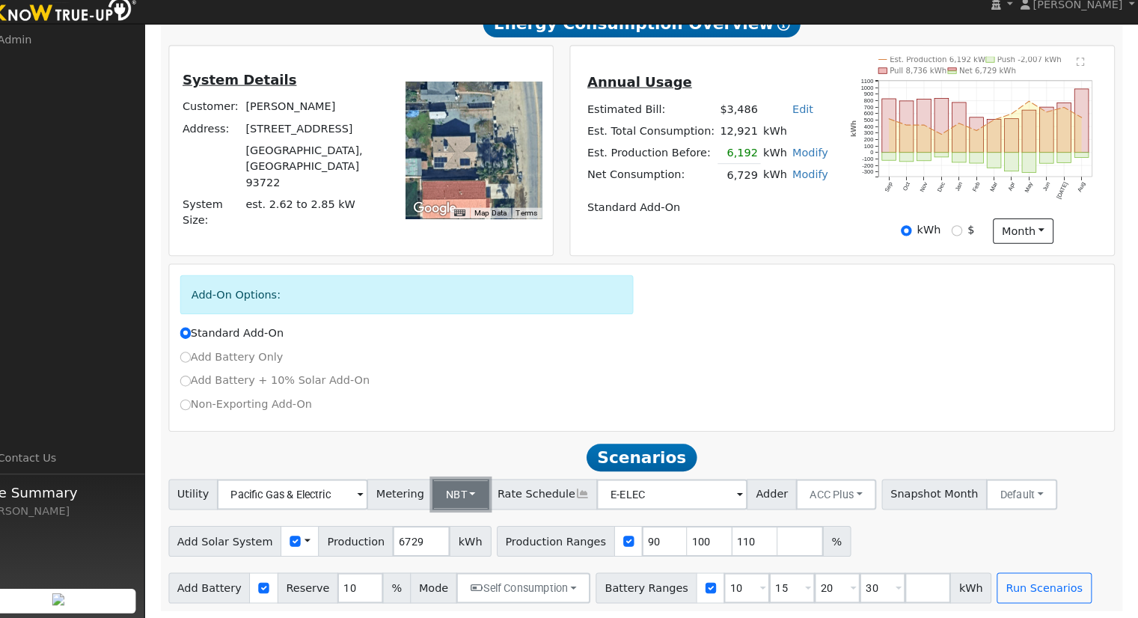
click at [451, 492] on button "NBT" at bounding box center [477, 497] width 56 height 30
click at [469, 530] on link "NEM" at bounding box center [489, 529] width 104 height 21
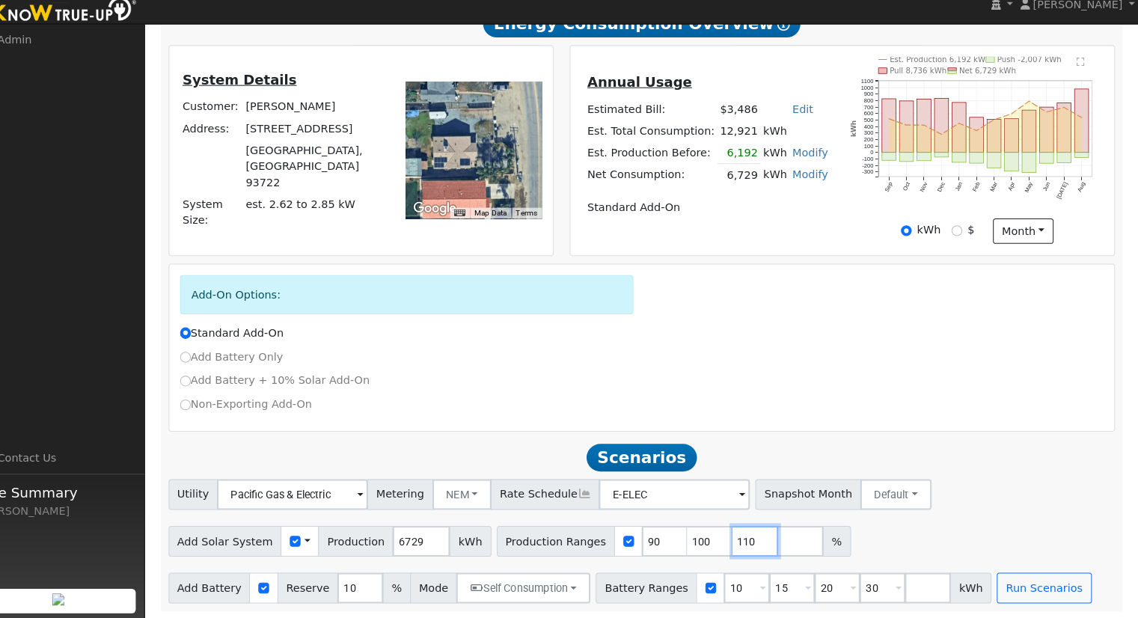
click at [741, 540] on input "110" at bounding box center [763, 543] width 45 height 30
type input "1"
type input "73.1906673"
click at [868, 584] on input "30" at bounding box center [888, 588] width 45 height 30
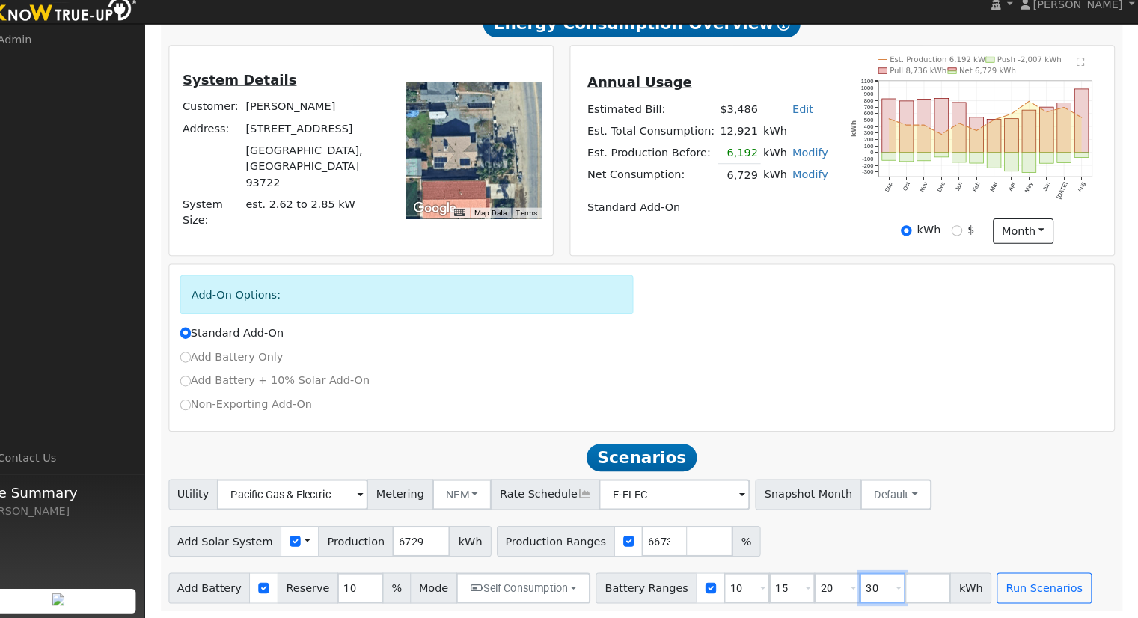
scroll to position [0, 0]
type input "3"
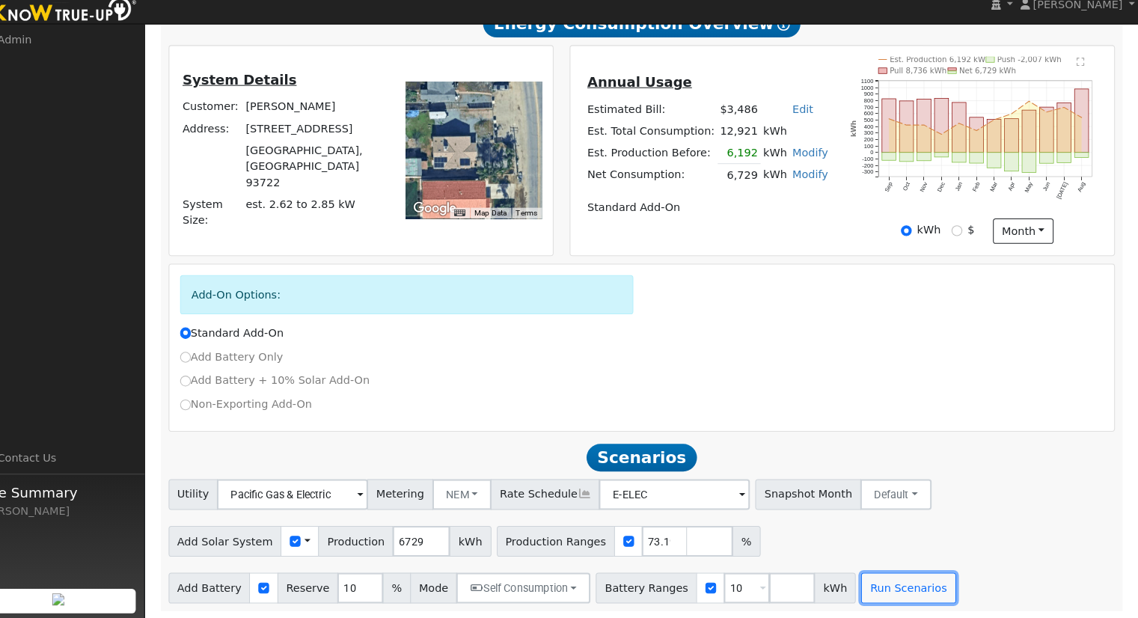
click at [868, 584] on button "Run Scenarios" at bounding box center [913, 588] width 92 height 30
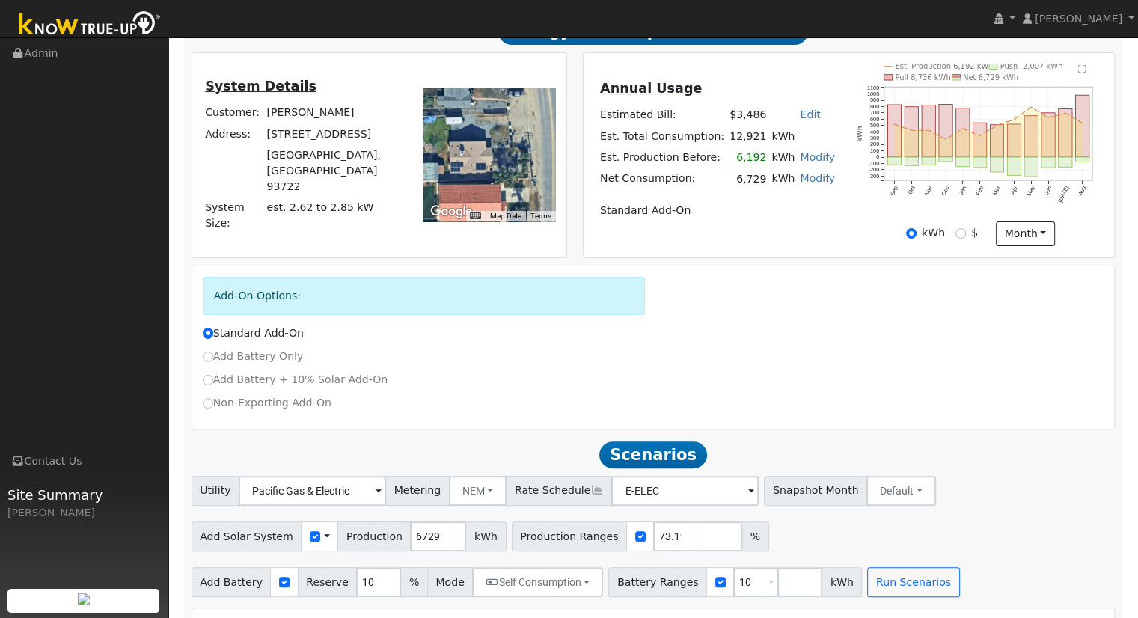
scroll to position [71, 0]
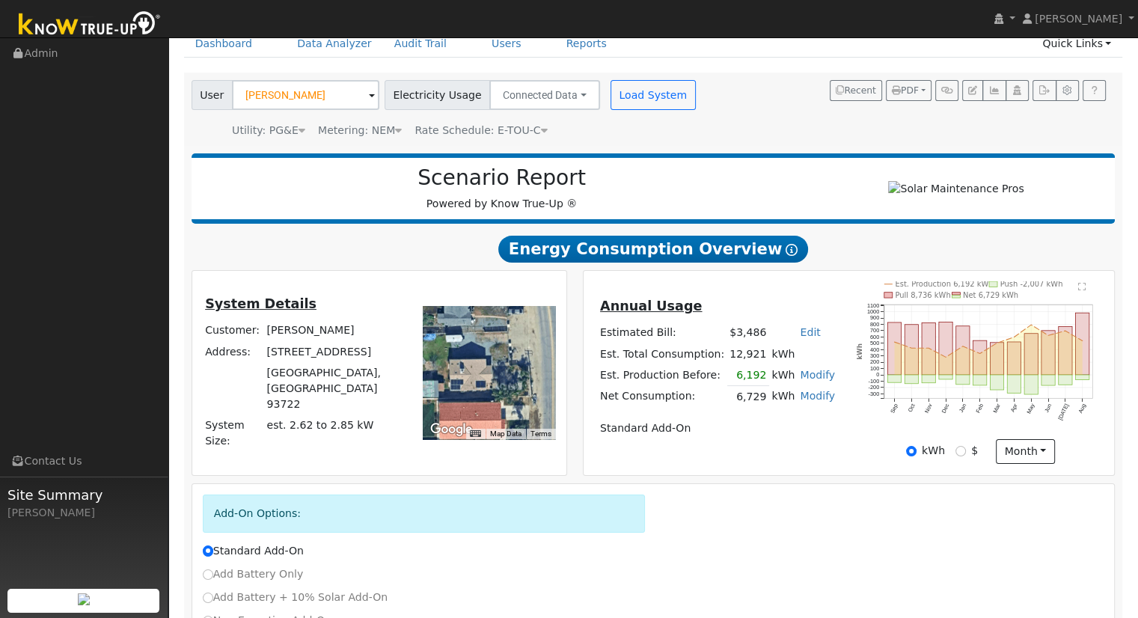
drag, startPoint x: 727, startPoint y: 410, endPoint x: 784, endPoint y: 406, distance: 57.0
click at [784, 406] on tr "Net Consumption: 6,729 kWh Modify Add Consumption Remove Existing Solar System …" at bounding box center [717, 397] width 240 height 22
click at [750, 420] on table "Annual Usage Estimated Bill: $3,486 Edit Estimated Bill $ Annual Est. Total Con…" at bounding box center [717, 367] width 240 height 143
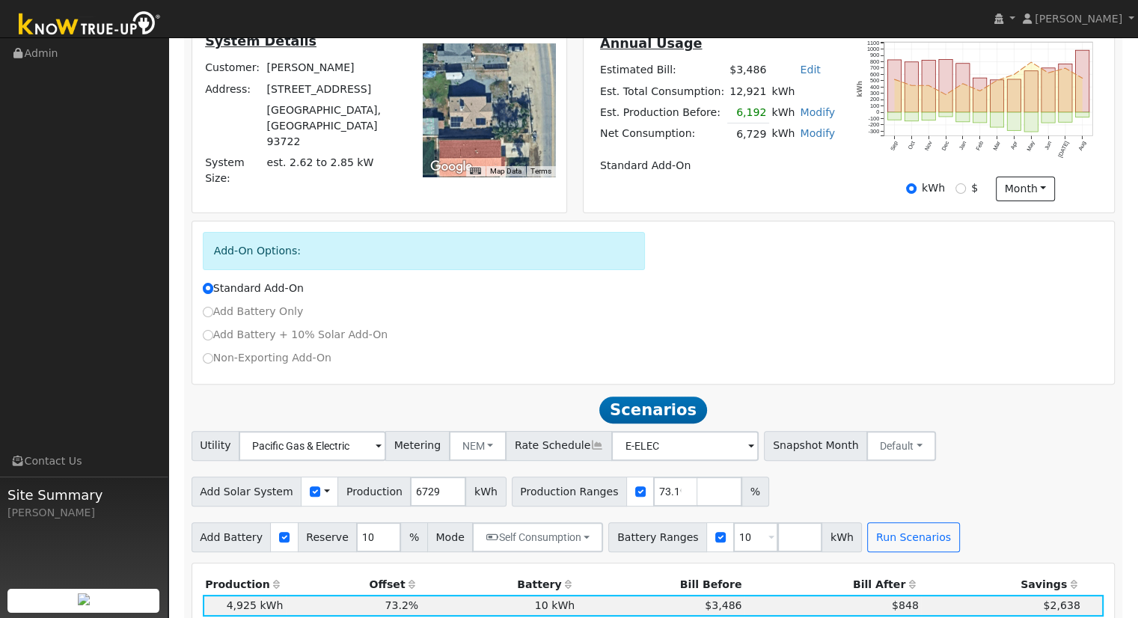
scroll to position [520, 0]
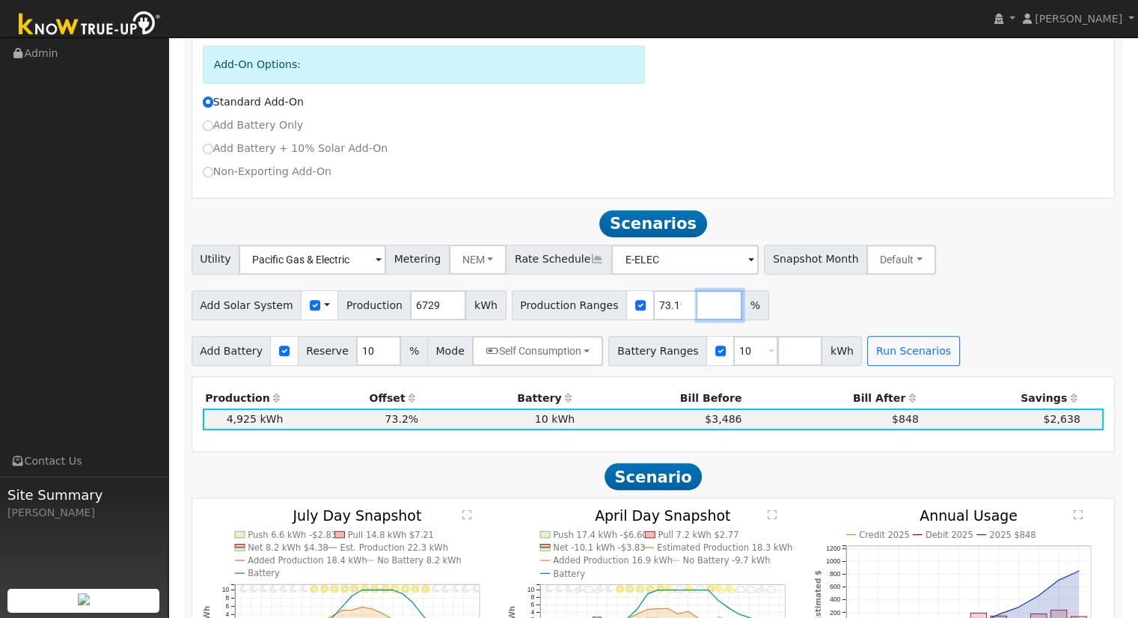
click at [697, 318] on input "number" at bounding box center [719, 305] width 45 height 30
type input "102.362907"
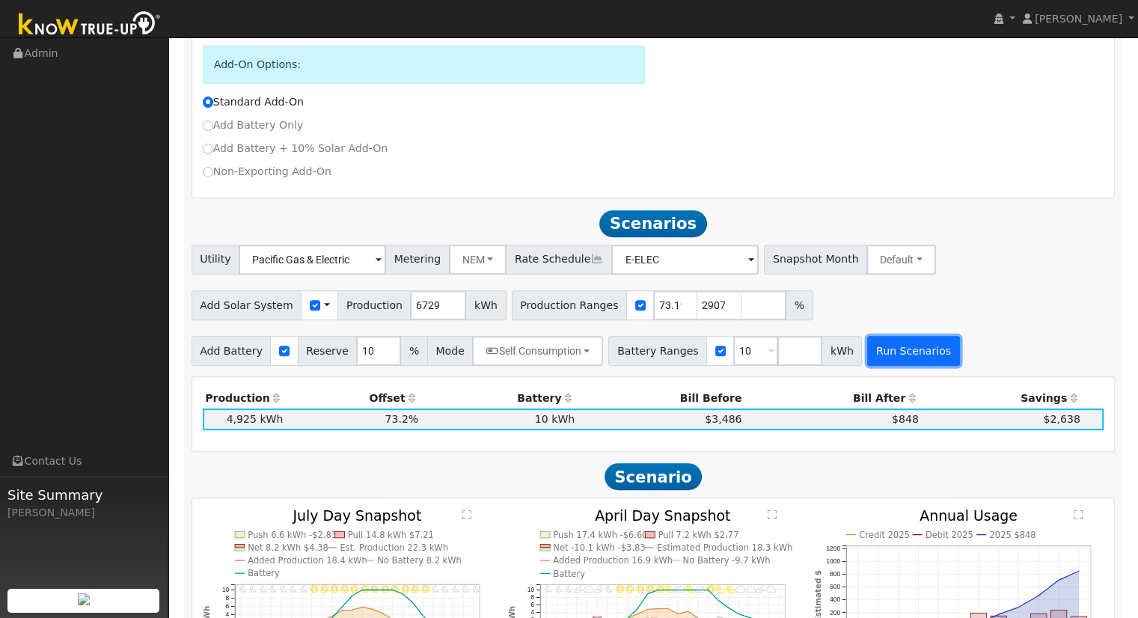
click at [878, 366] on button "Run Scenarios" at bounding box center [913, 351] width 92 height 30
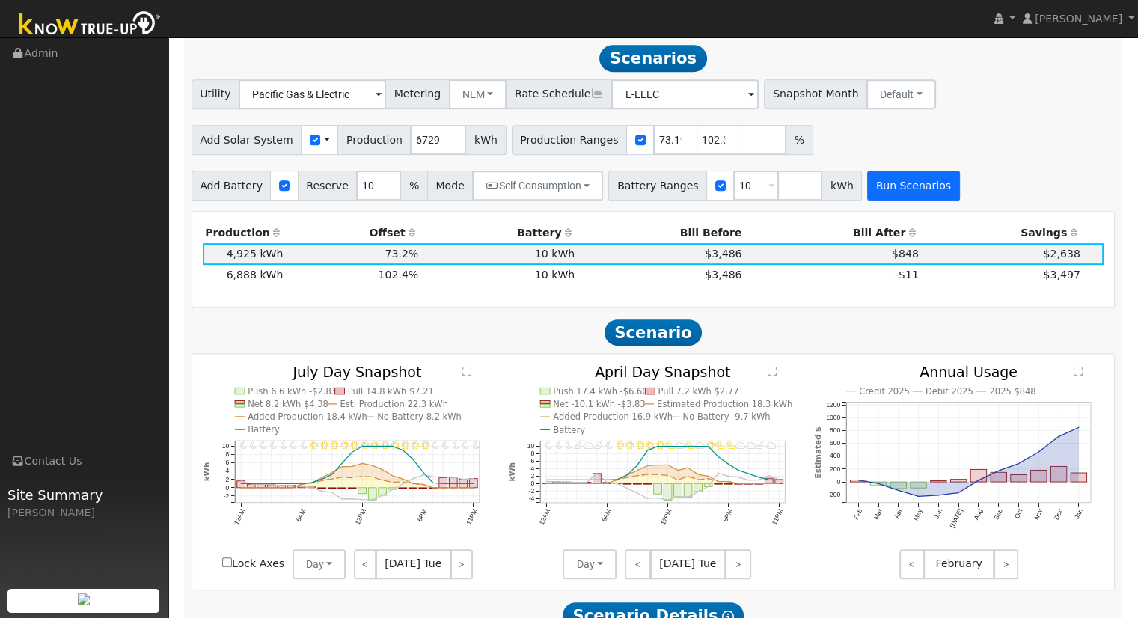
scroll to position [689, 0]
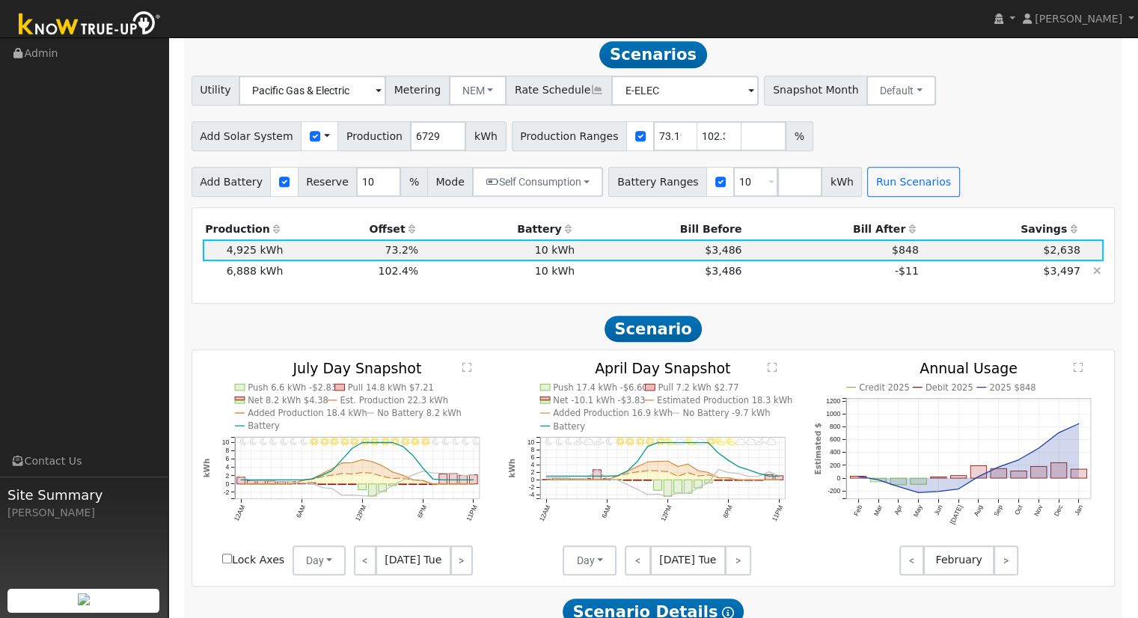
click at [599, 279] on td "$3,486" at bounding box center [661, 271] width 167 height 21
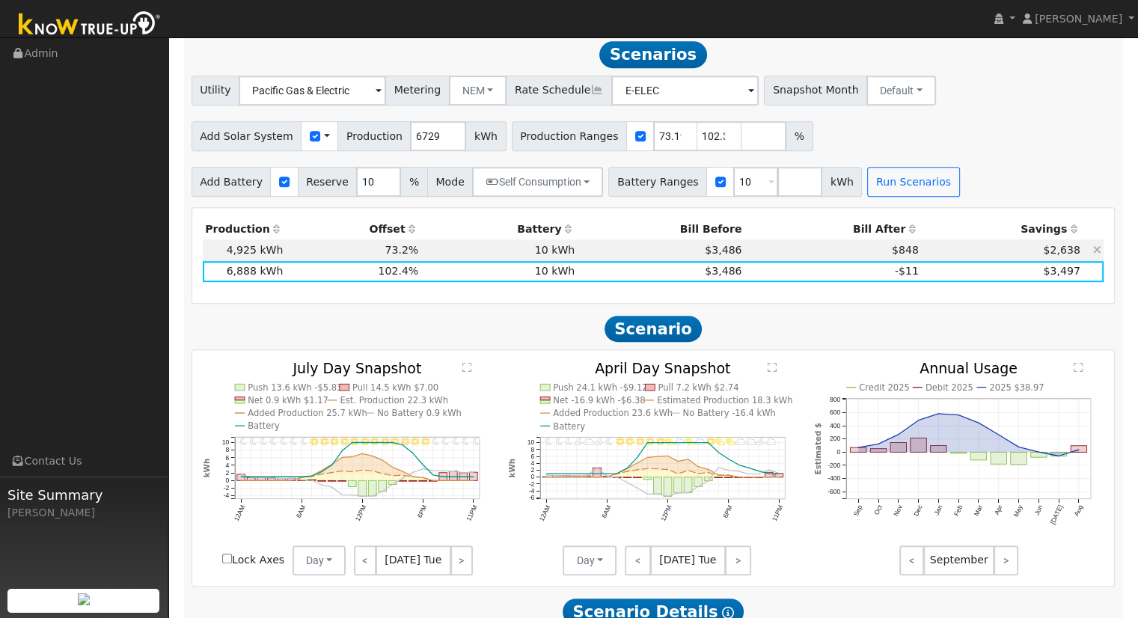
click at [1098, 253] on icon at bounding box center [1097, 250] width 8 height 10
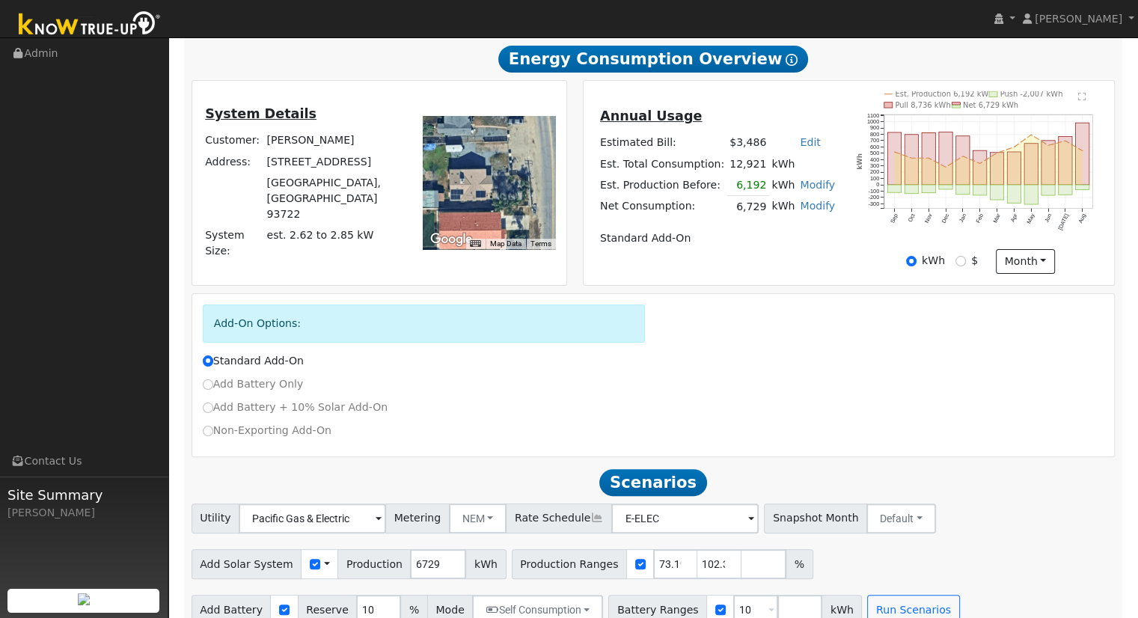
scroll to position [242, 0]
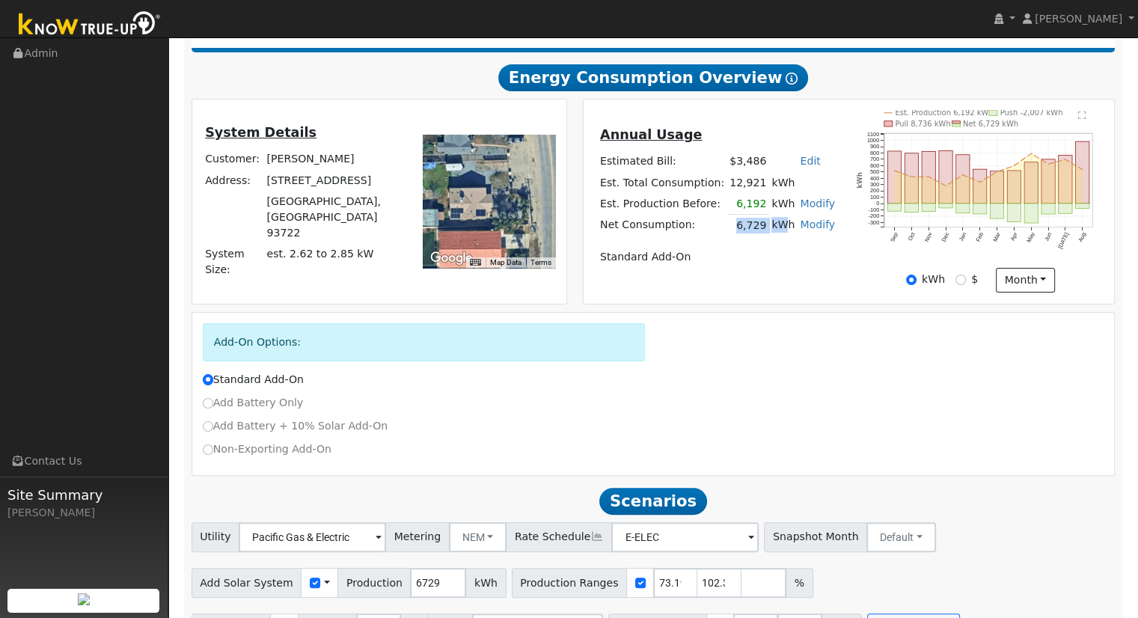
drag, startPoint x: 730, startPoint y: 227, endPoint x: 767, endPoint y: 235, distance: 37.4
click at [767, 235] on tr "Net Consumption: 6,729 kWh Modify Add Consumption Remove Existing Solar System …" at bounding box center [717, 226] width 240 height 22
drag, startPoint x: 751, startPoint y: 339, endPoint x: 668, endPoint y: 300, distance: 91.7
click at [746, 337] on div "Add-On Options:" at bounding box center [653, 347] width 917 height 49
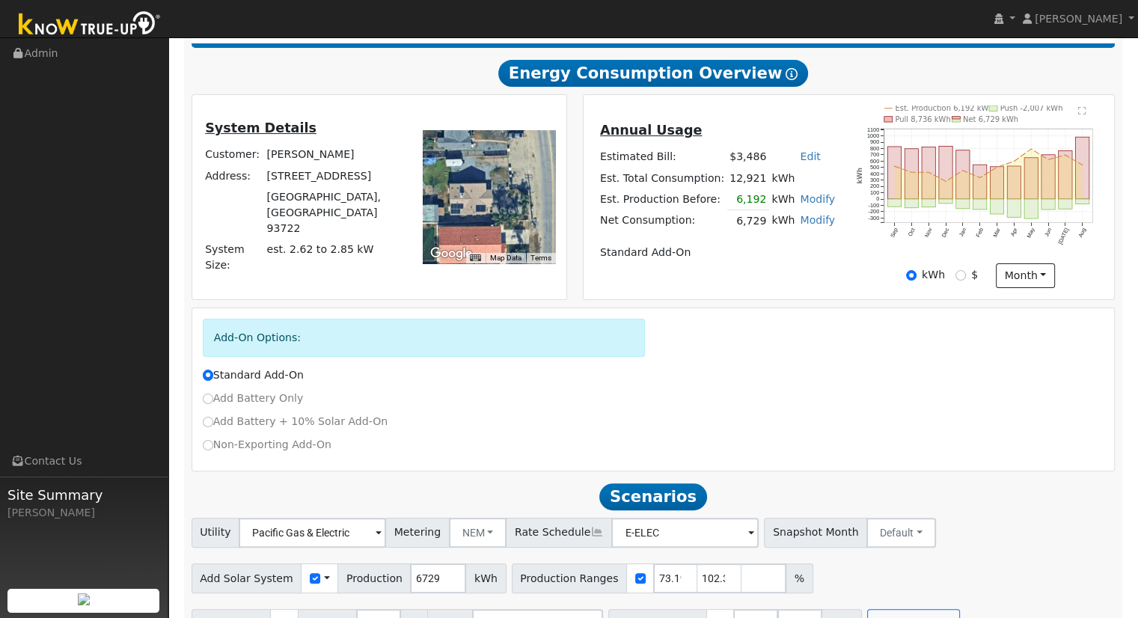
scroll to position [0, 0]
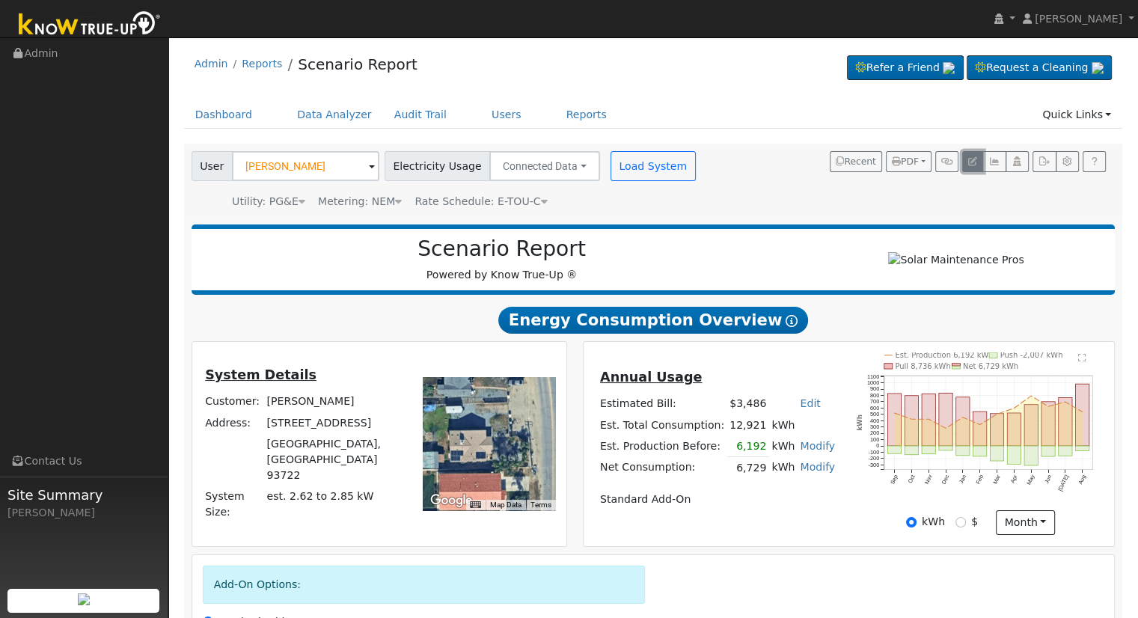
click at [976, 161] on icon "button" at bounding box center [972, 161] width 9 height 9
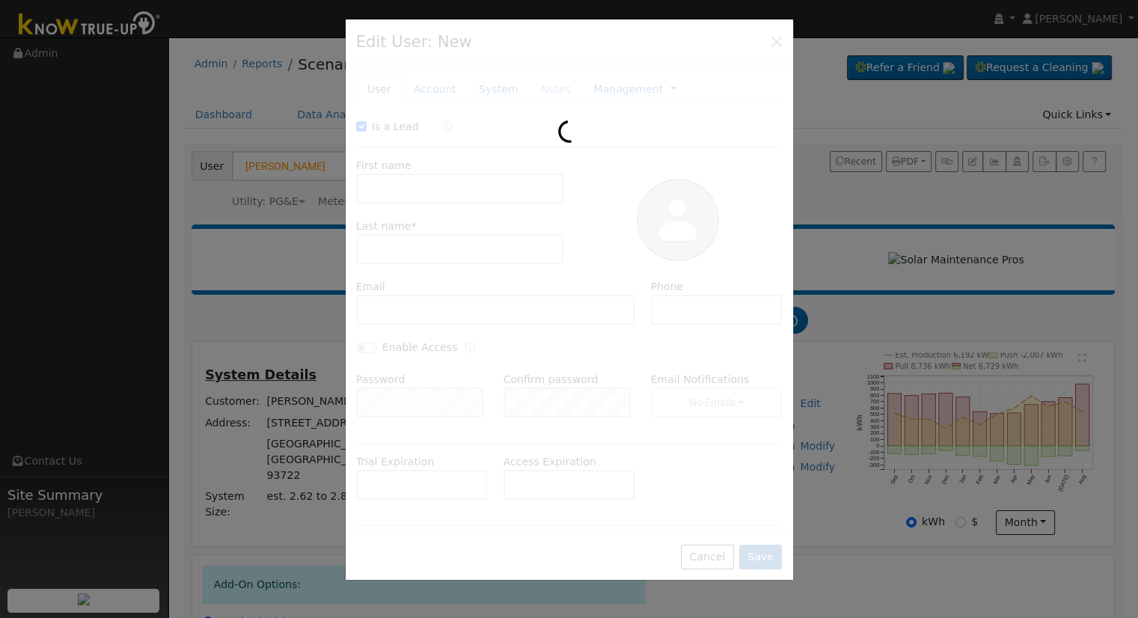
checkbox input "true"
type input "Reno"
type input "Arzate"
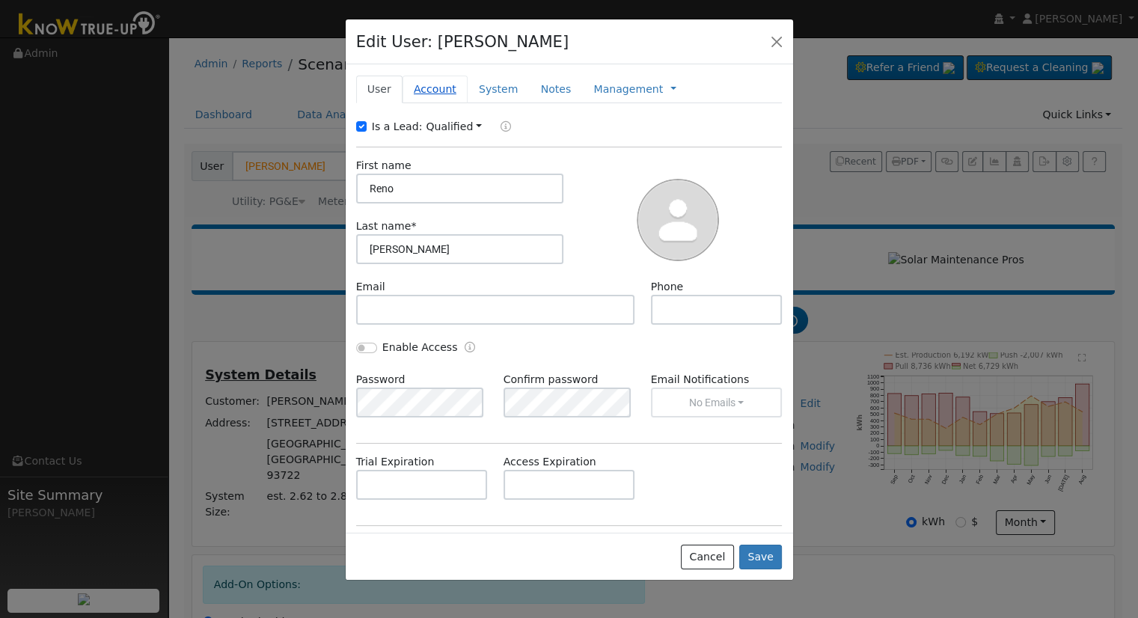
click at [441, 89] on link "Account" at bounding box center [435, 90] width 65 height 28
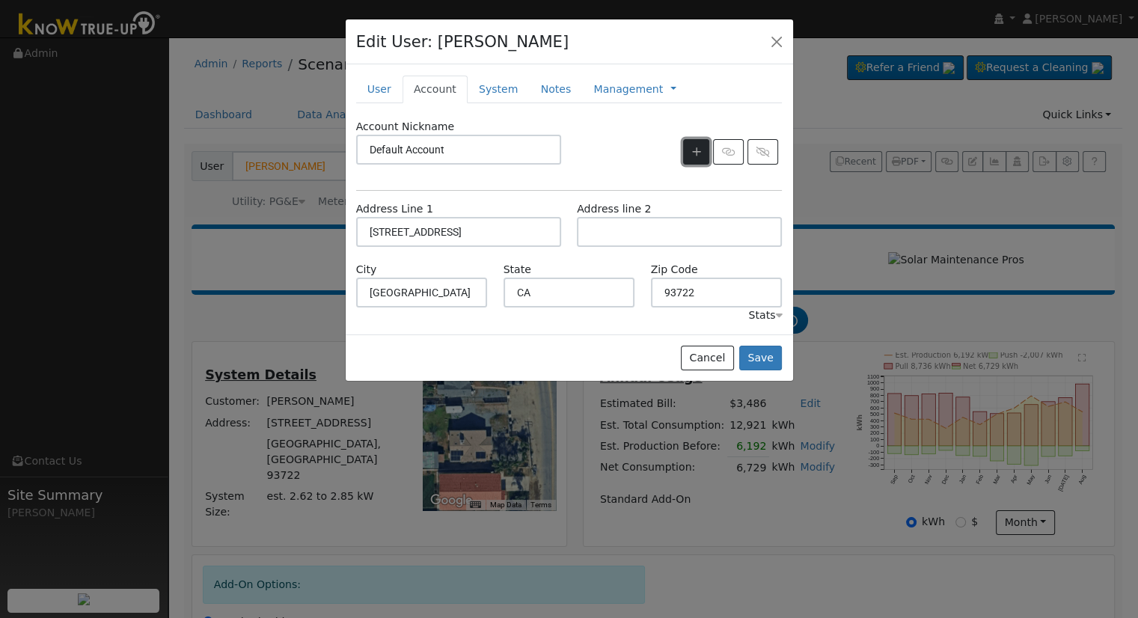
click at [694, 148] on icon "button" at bounding box center [696, 152] width 9 height 10
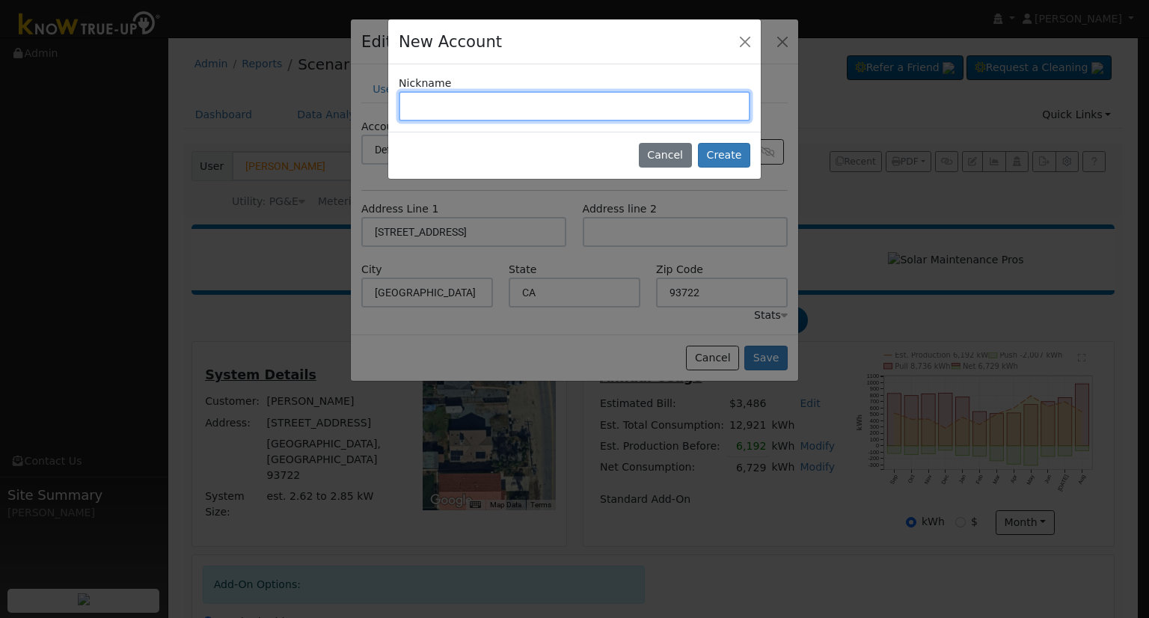
click at [512, 109] on input "text" at bounding box center [575, 106] width 352 height 30
type input "5059 N. Island Park"
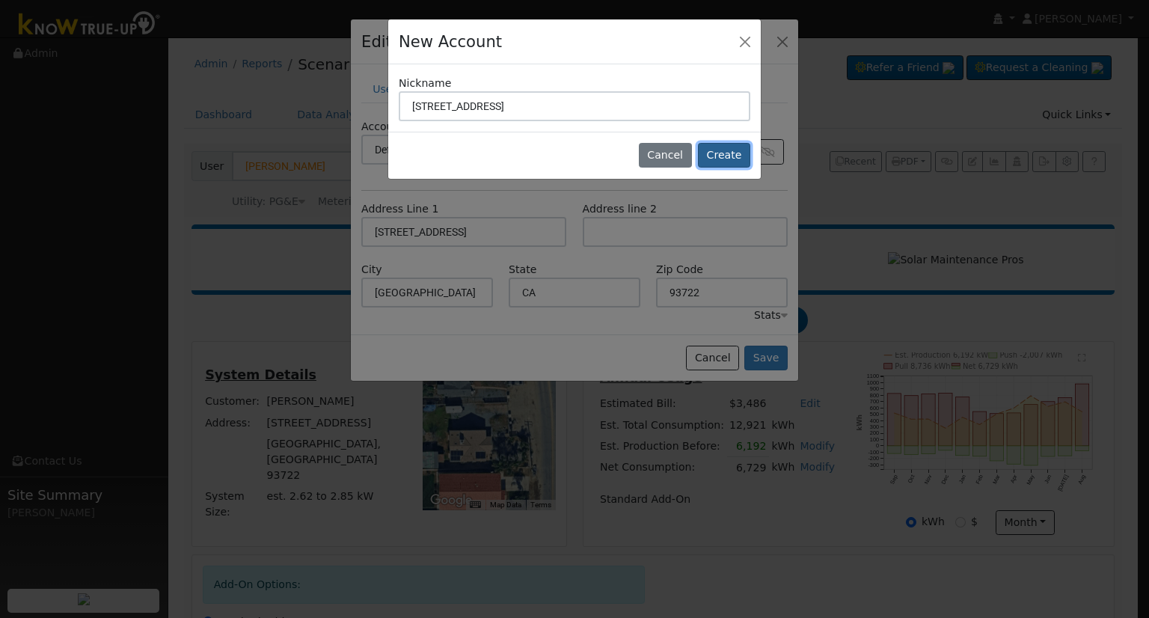
click at [739, 146] on button "Create" at bounding box center [724, 155] width 52 height 25
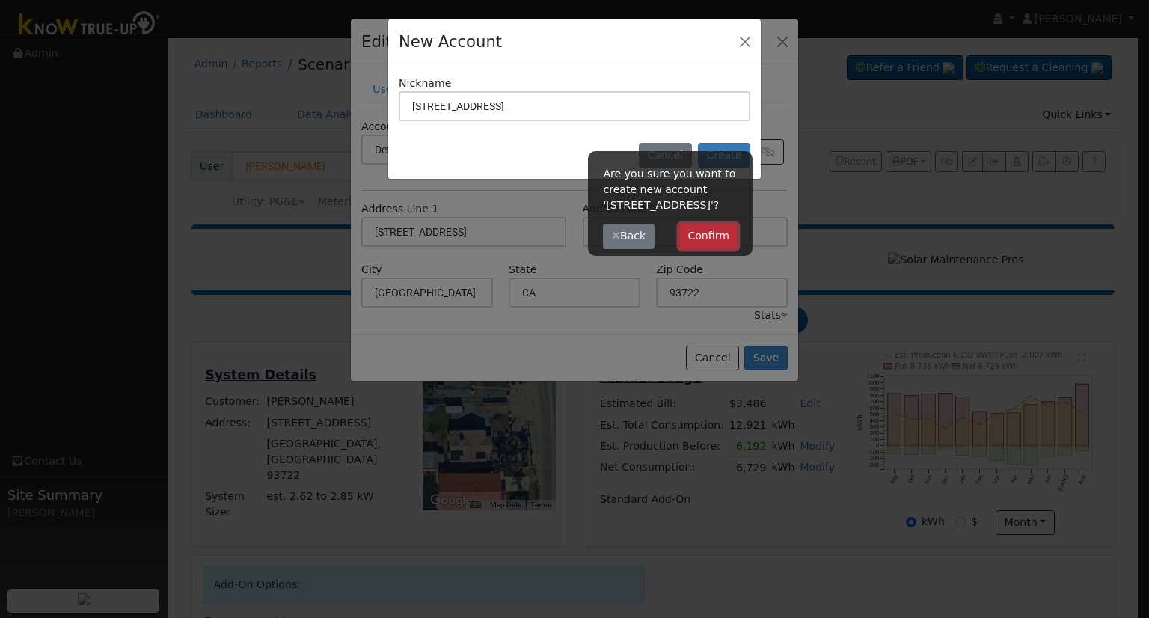
click at [713, 231] on button "Confirm" at bounding box center [708, 236] width 59 height 25
type input "5059 N. Island Park"
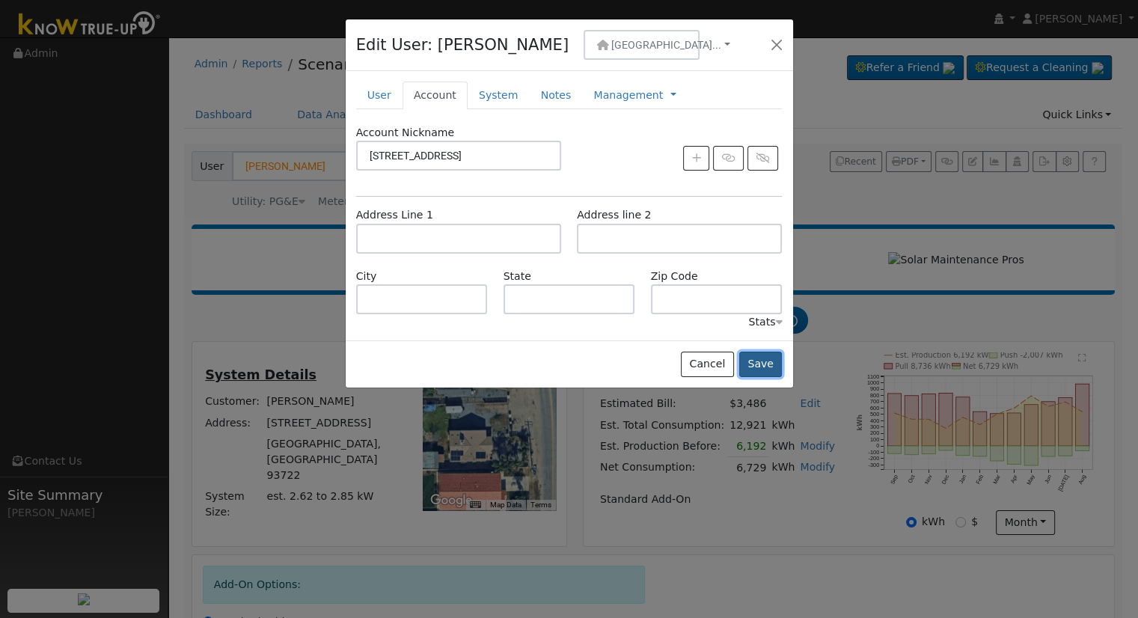
click at [765, 357] on button "Save" at bounding box center [760, 364] width 43 height 25
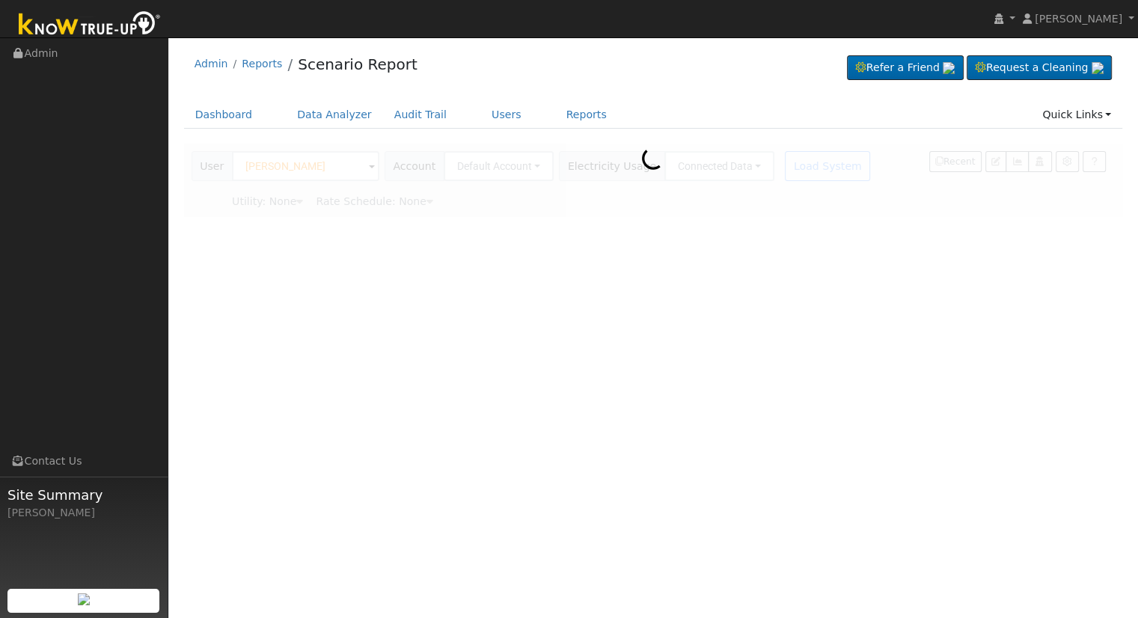
type input "Pacific Gas & Electric"
type input "E-TOU-C"
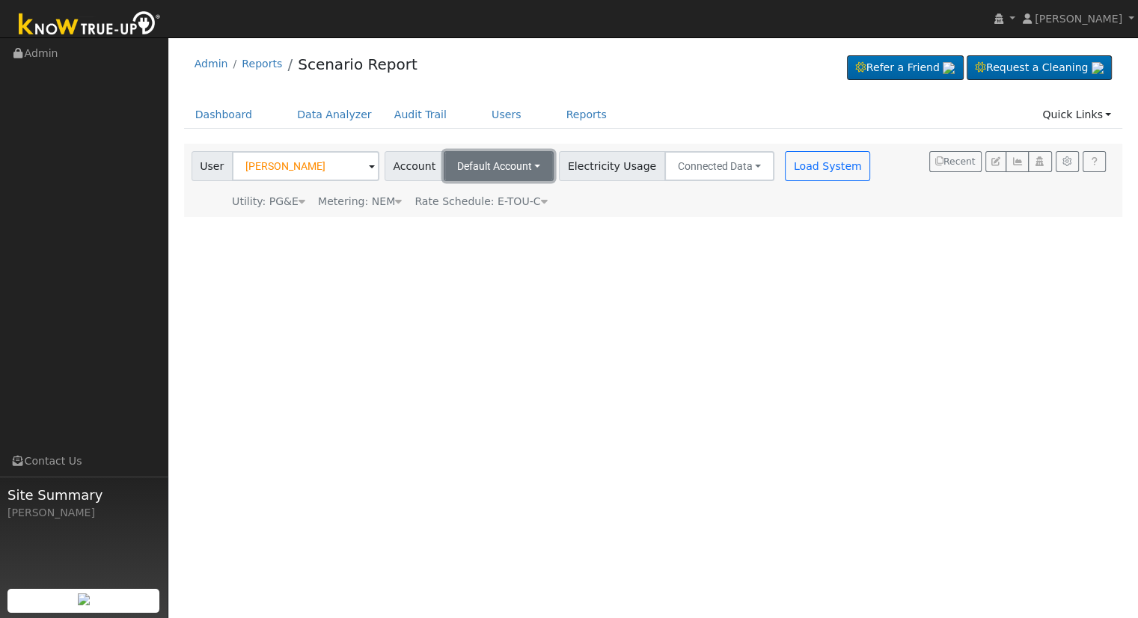
click at [520, 163] on button "Default Account" at bounding box center [499, 166] width 111 height 30
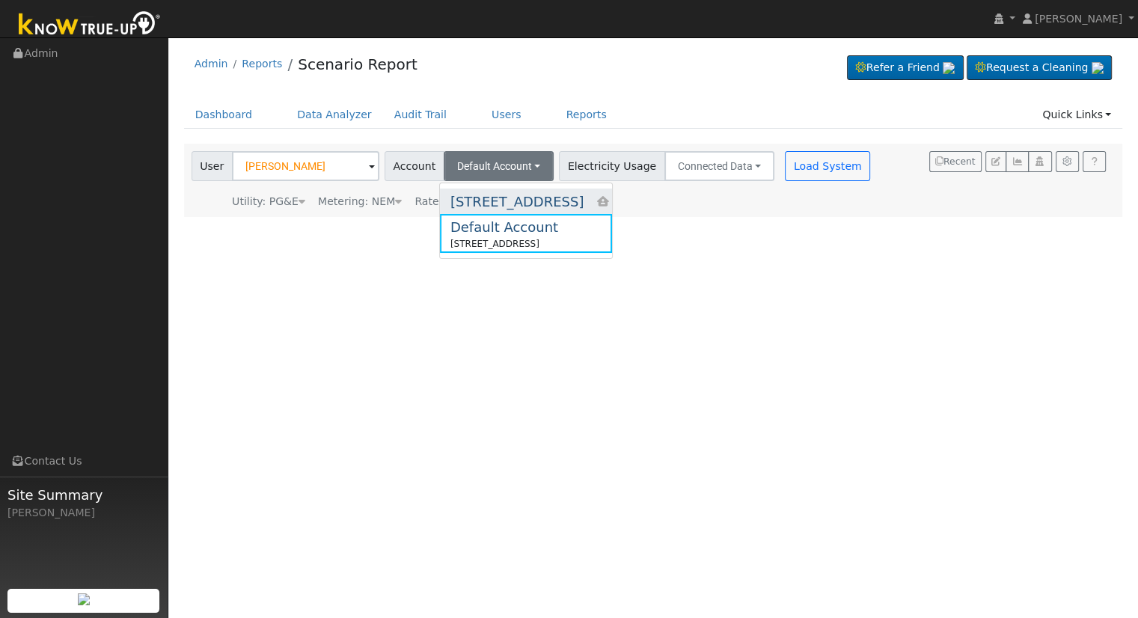
click at [531, 198] on div "5059 N. Island Park" at bounding box center [516, 202] width 133 height 20
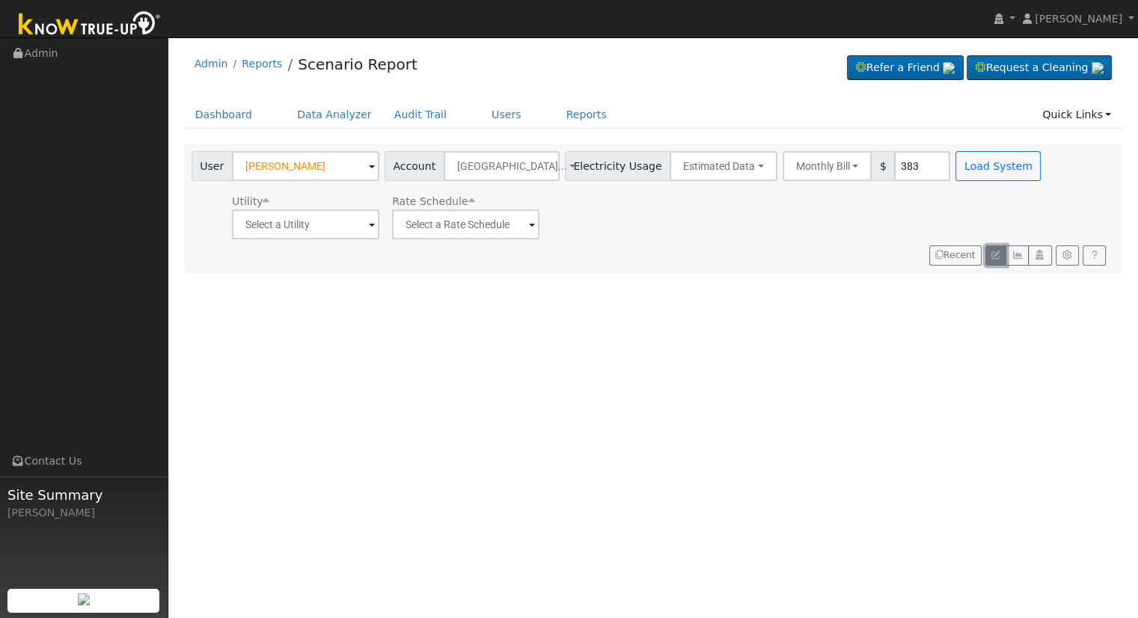
click at [994, 252] on icon "button" at bounding box center [995, 255] width 9 height 9
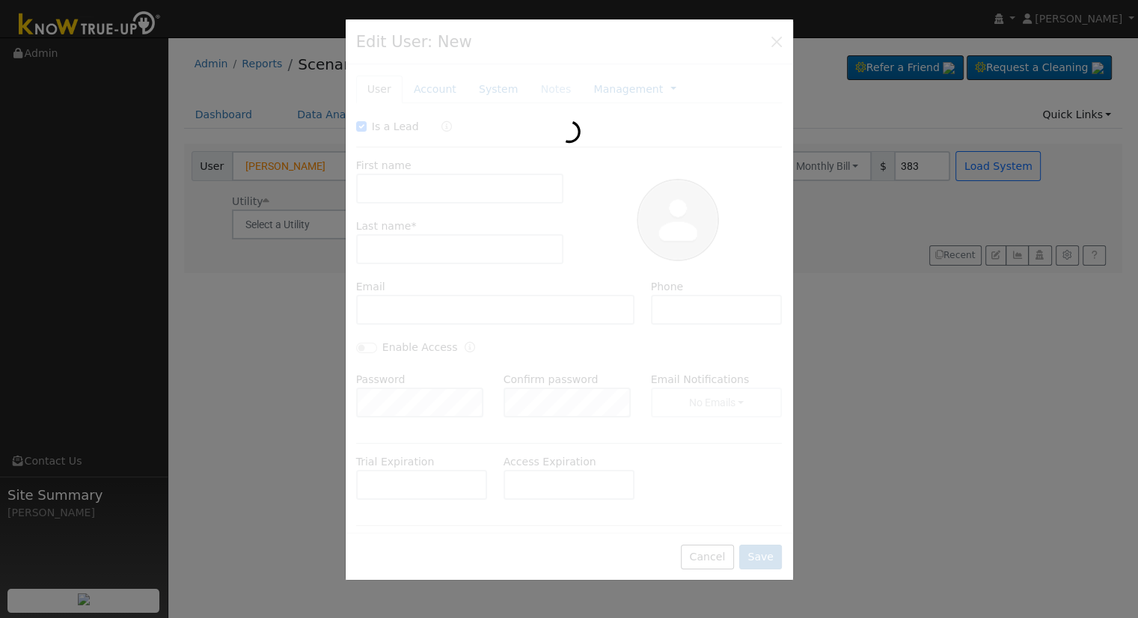
checkbox input "true"
type input "Reno"
type input "Arzate"
type input "5059 N. Island Park"
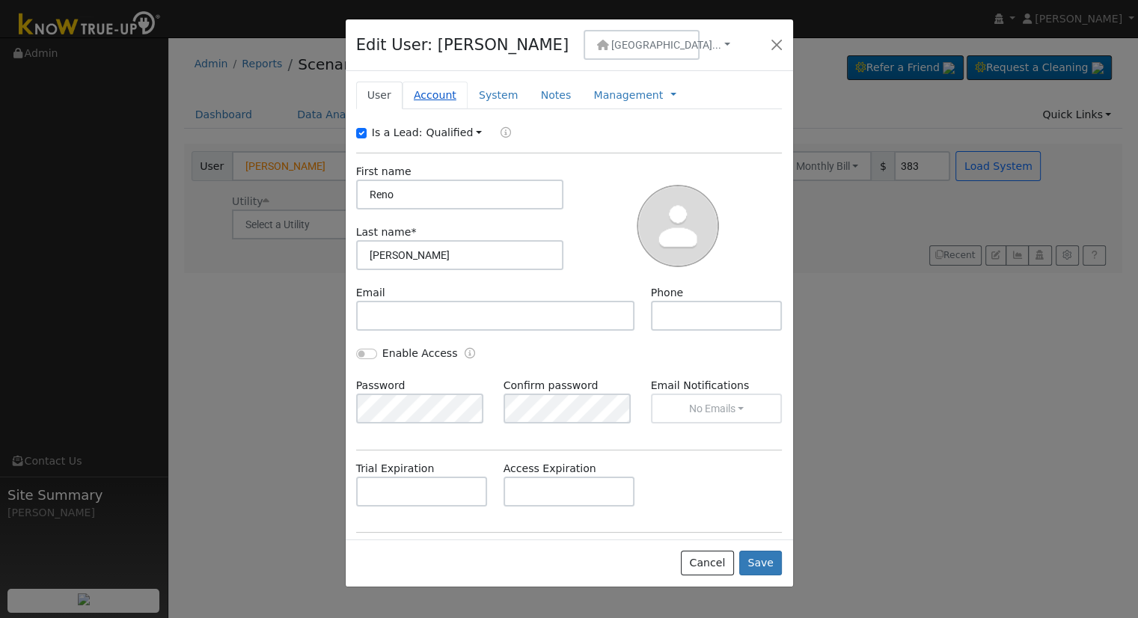
click at [438, 97] on link "Account" at bounding box center [435, 96] width 65 height 28
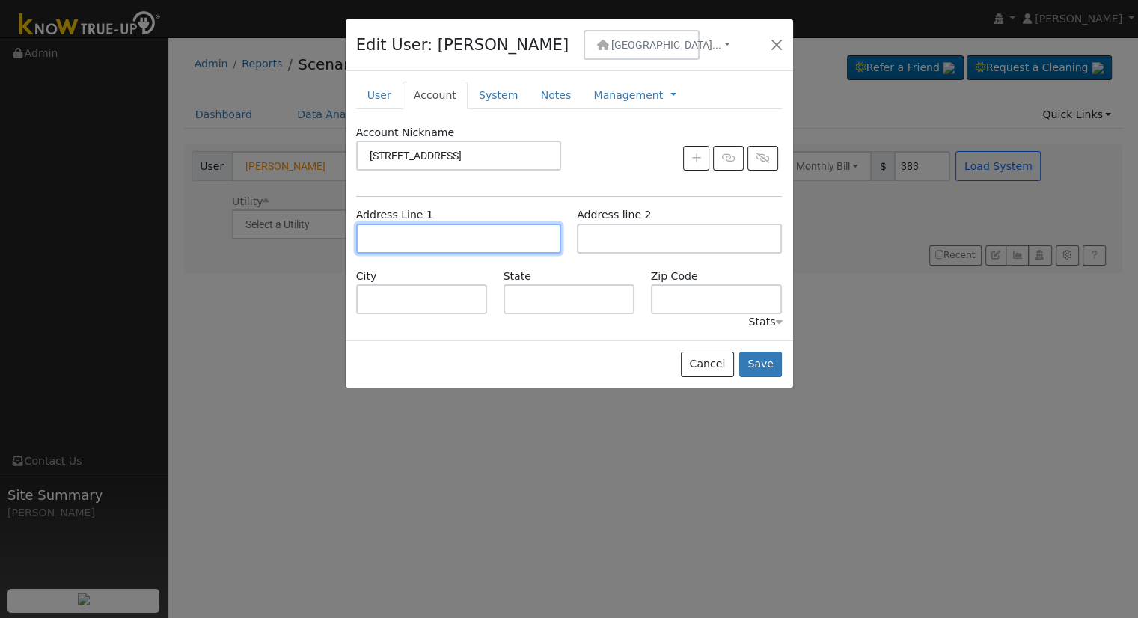
click at [447, 234] on input "text" at bounding box center [458, 239] width 205 height 30
type input "5059 North Island Waterpark Drive"
type input "Fresno"
type input "CA"
type input "93722"
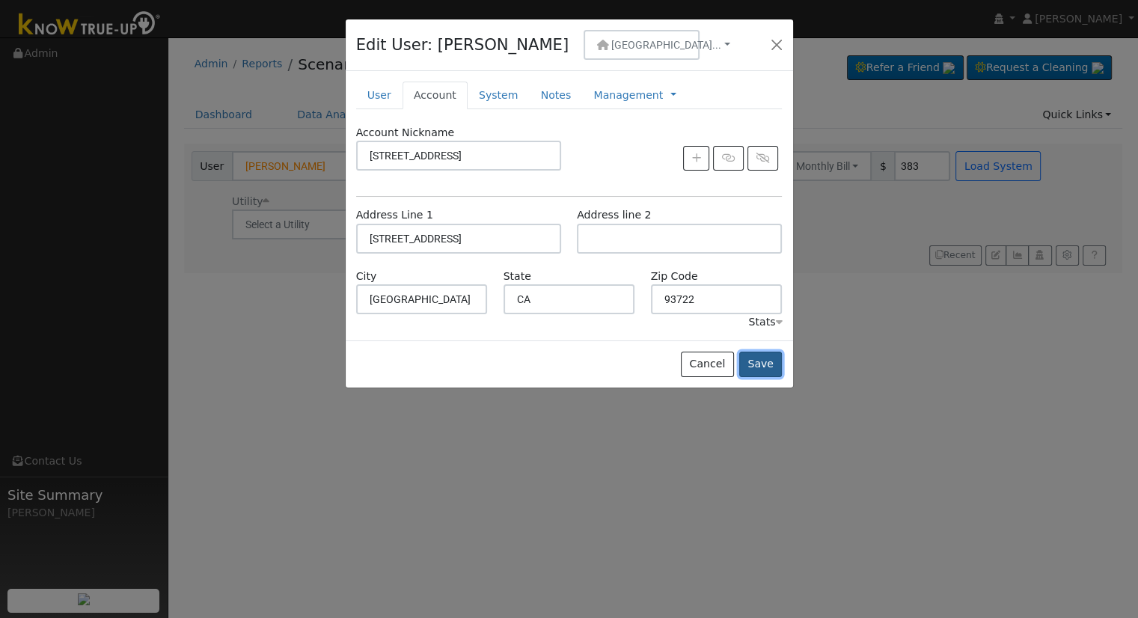
click at [768, 354] on button "Save" at bounding box center [760, 364] width 43 height 25
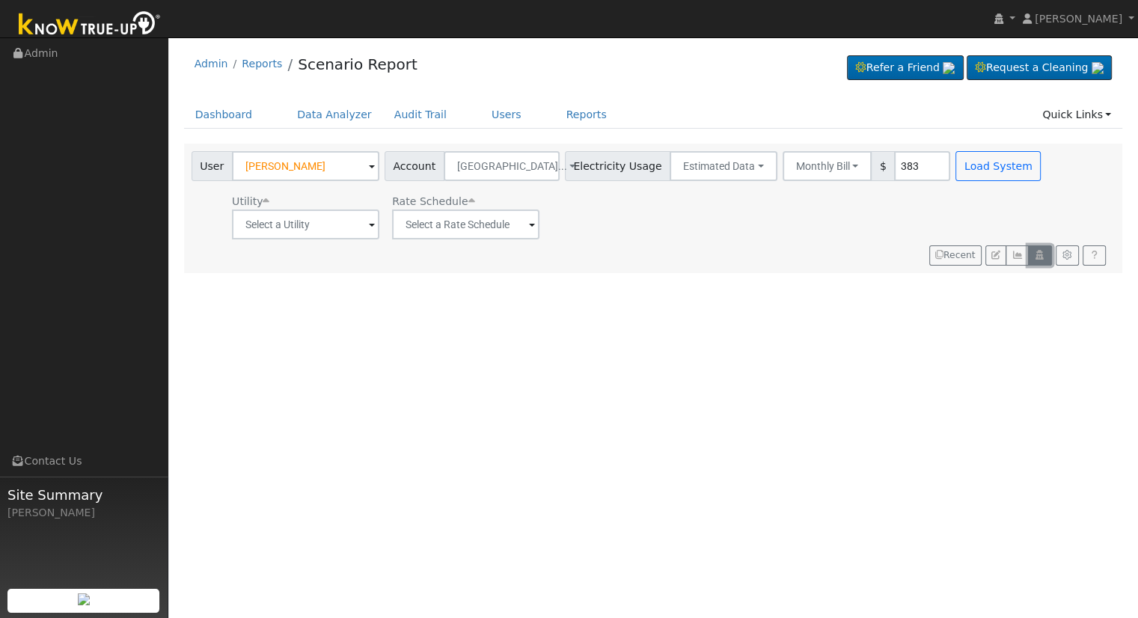
click at [1038, 252] on icon "button" at bounding box center [1039, 255] width 11 height 9
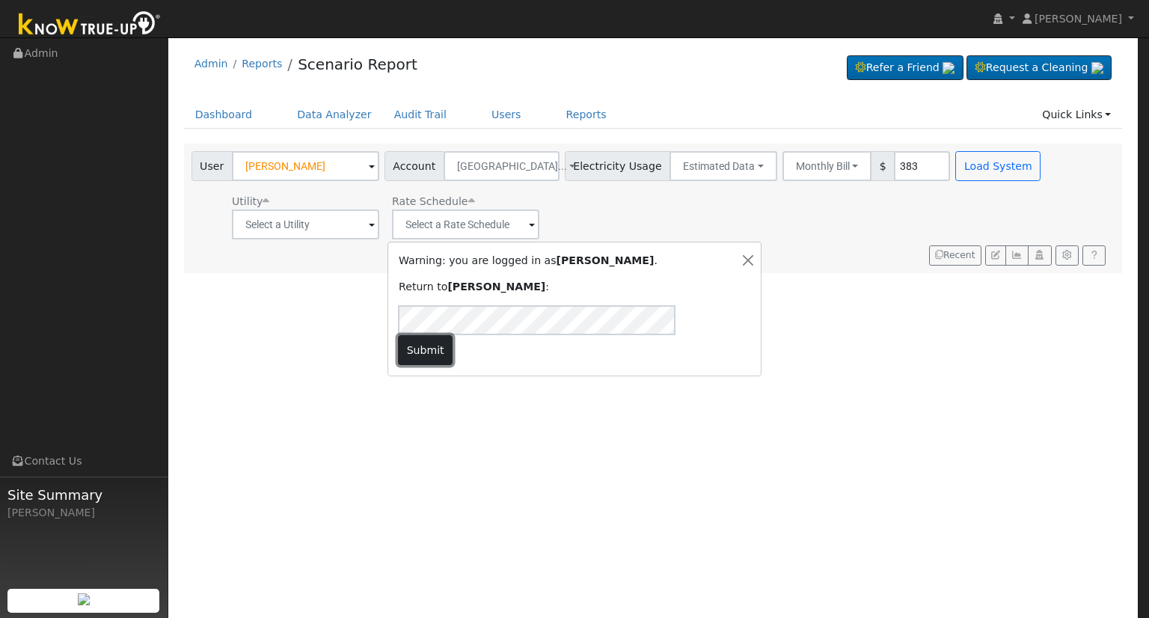
click at [453, 336] on button "Submit" at bounding box center [425, 350] width 55 height 30
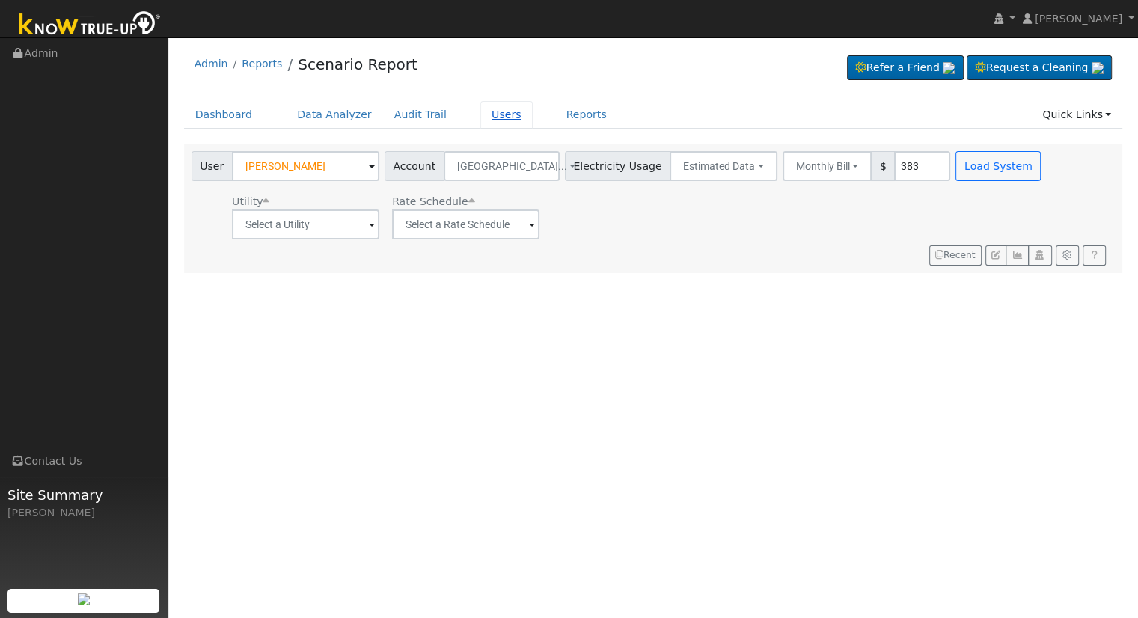
click at [480, 114] on link "Users" at bounding box center [506, 115] width 52 height 28
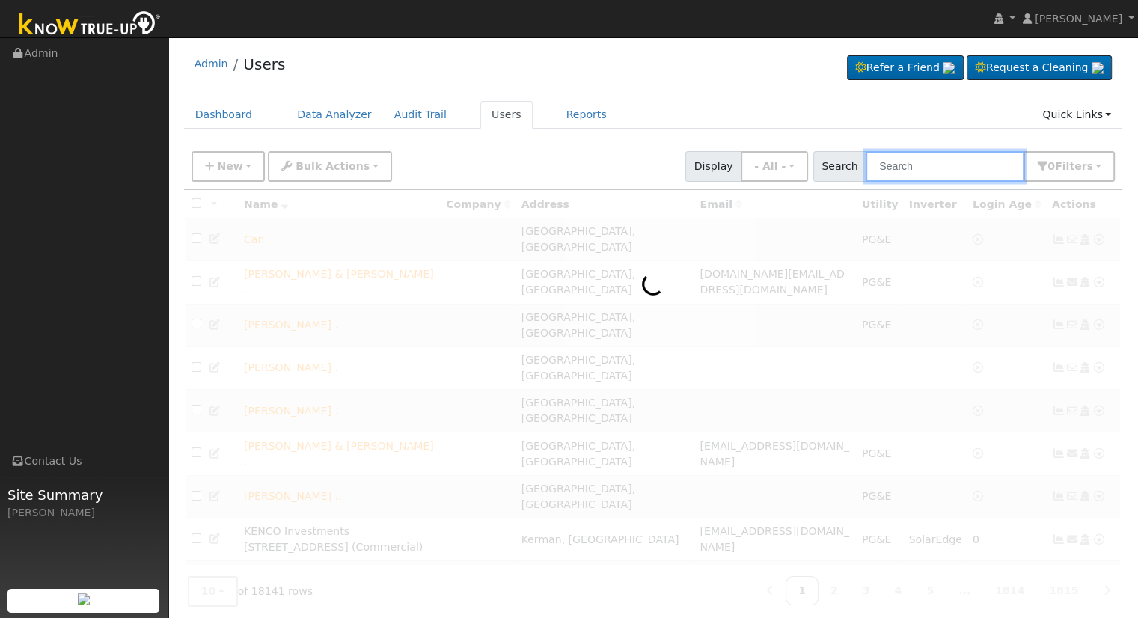
click at [950, 164] on input "text" at bounding box center [945, 166] width 159 height 31
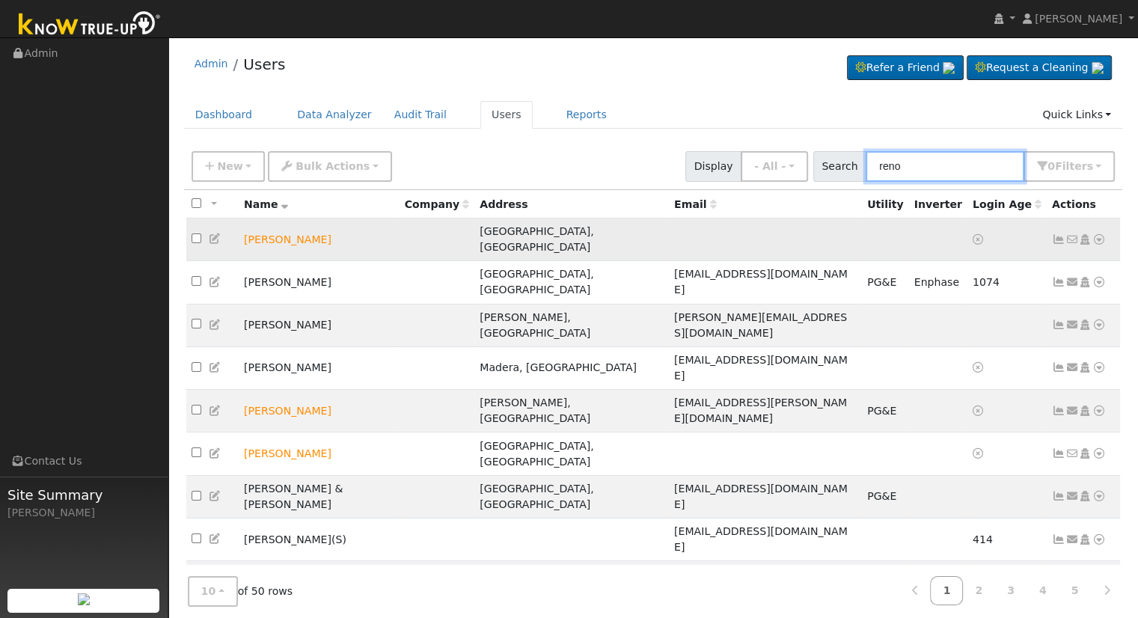
type input "reno"
click at [1100, 234] on icon at bounding box center [1098, 239] width 13 height 10
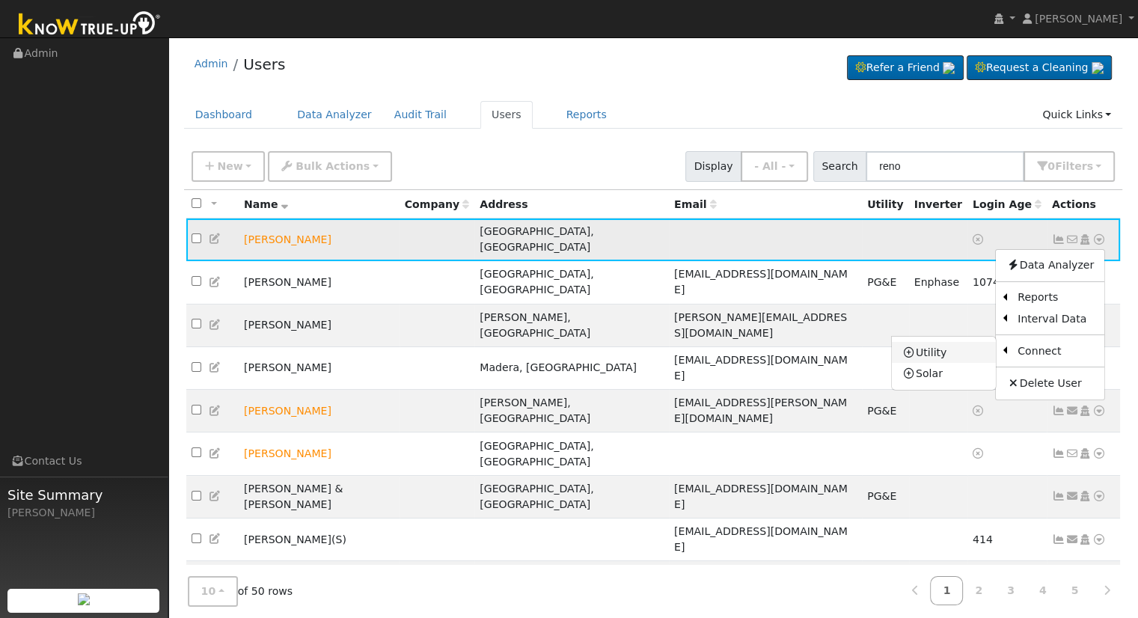
click at [934, 343] on link "Utility" at bounding box center [944, 352] width 104 height 21
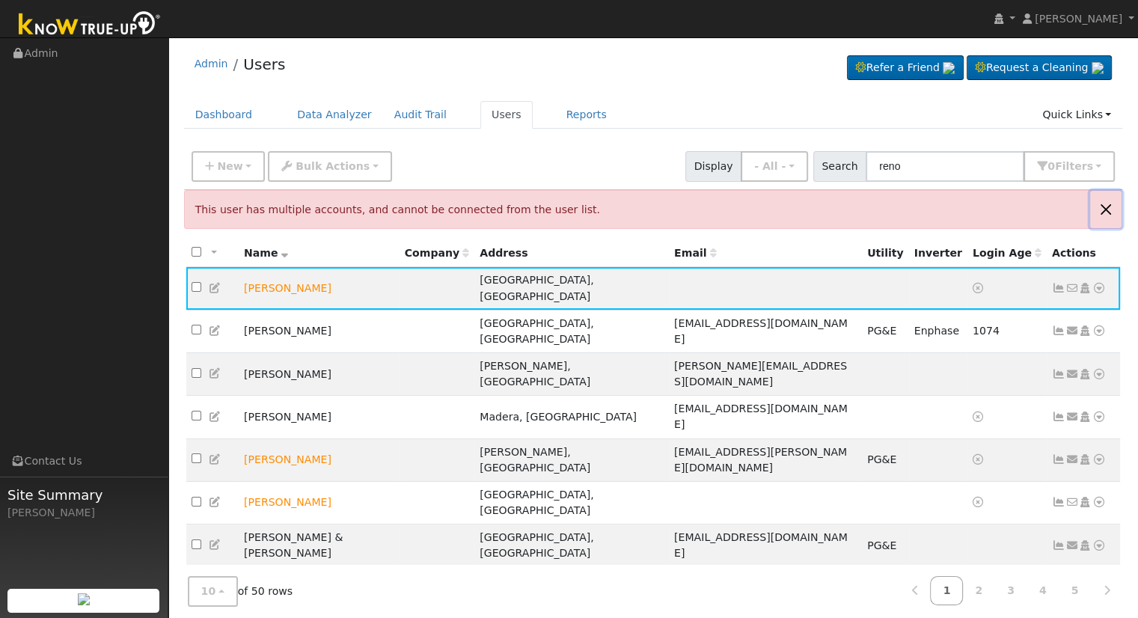
click at [1110, 204] on button "Close" at bounding box center [1105, 209] width 31 height 37
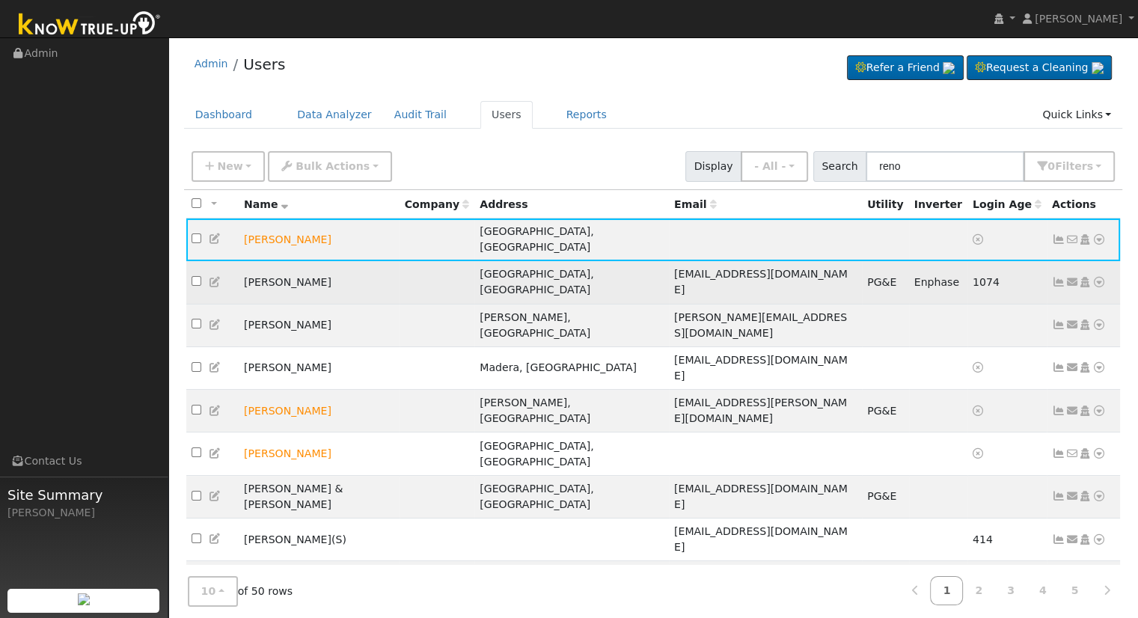
click at [1096, 277] on icon at bounding box center [1098, 282] width 13 height 10
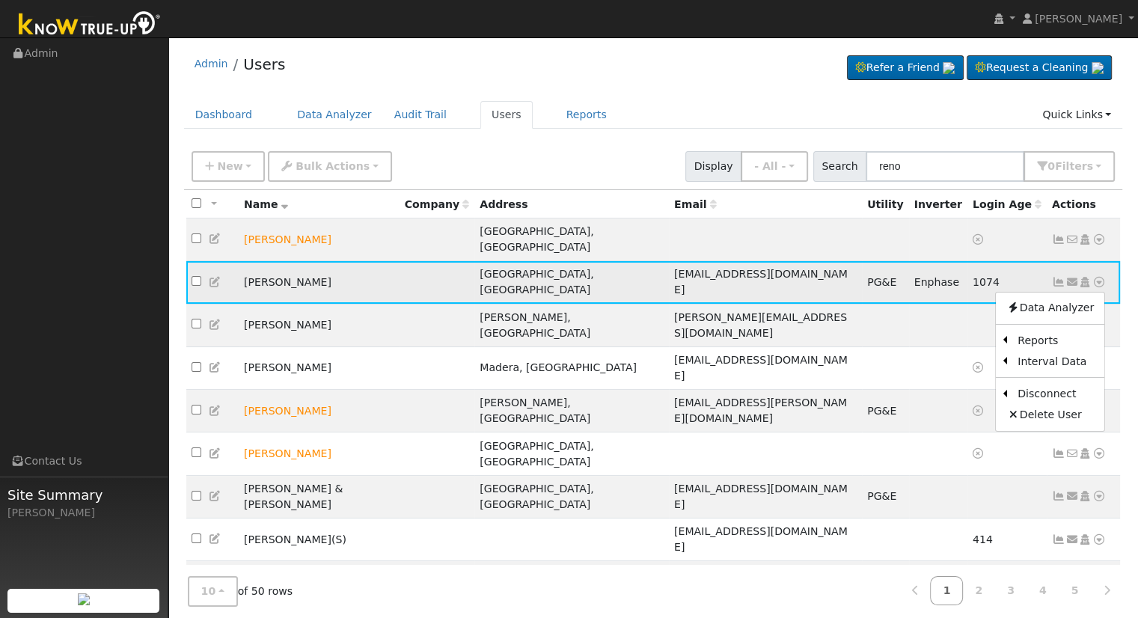
click at [1098, 277] on icon at bounding box center [1098, 282] width 13 height 10
click at [971, 331] on link "Scenario" at bounding box center [939, 341] width 111 height 21
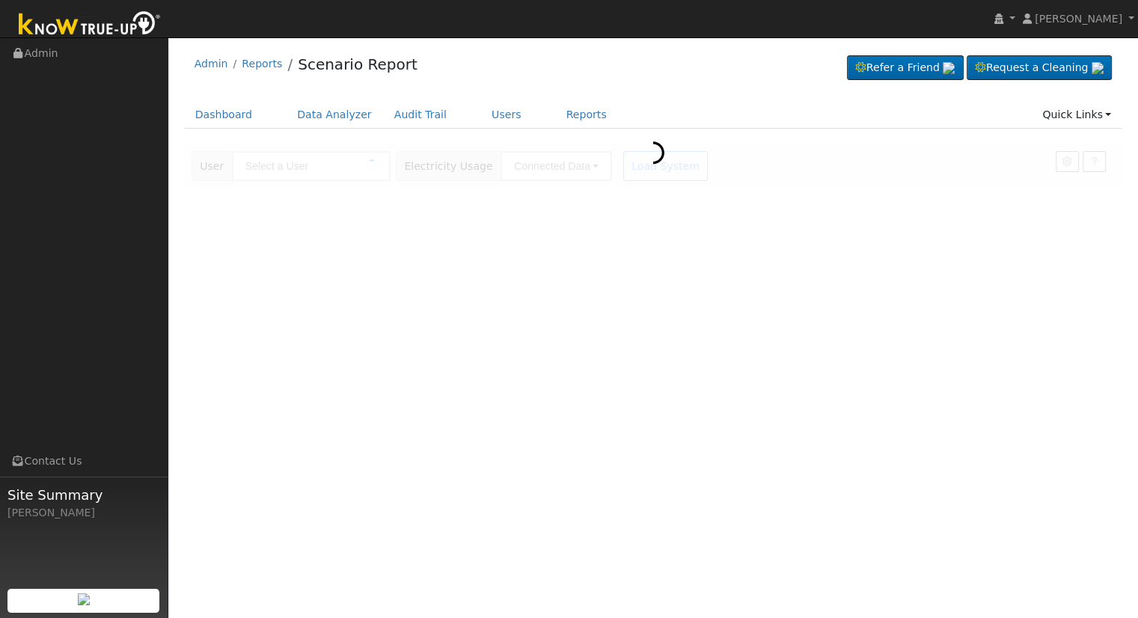
type input "[PERSON_NAME]"
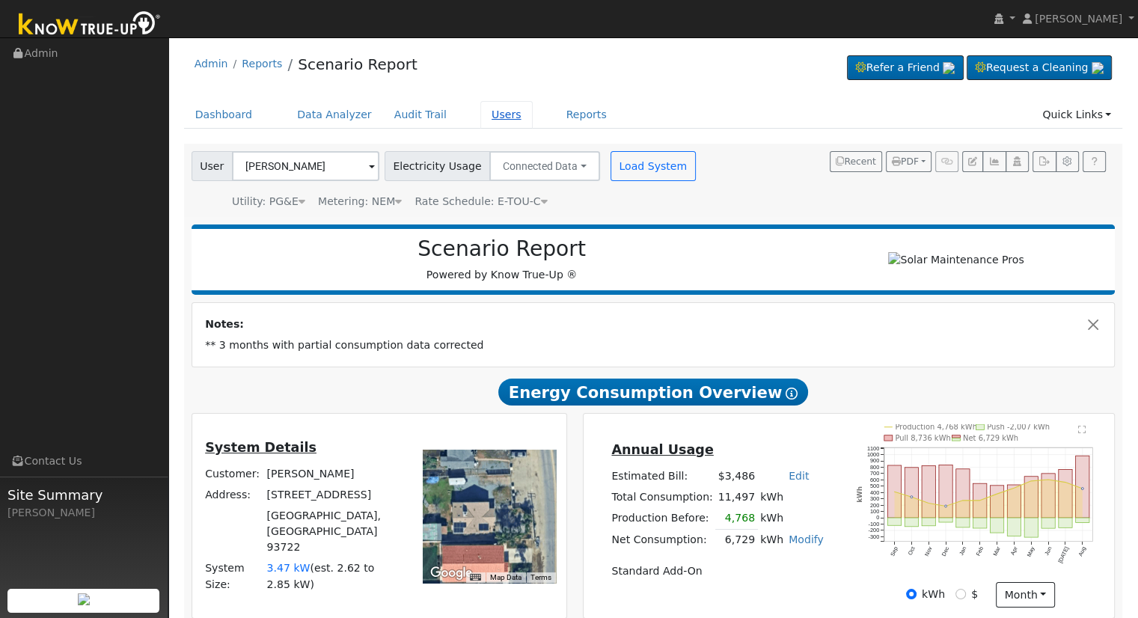
click at [491, 114] on link "Users" at bounding box center [506, 115] width 52 height 28
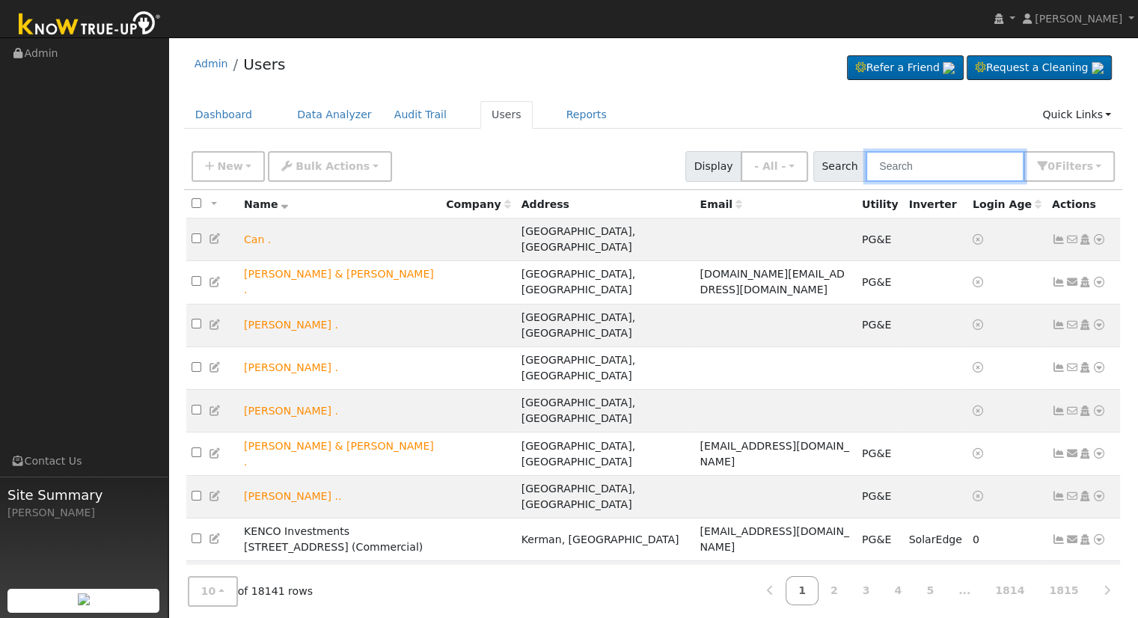
click at [945, 165] on input "text" at bounding box center [945, 166] width 159 height 31
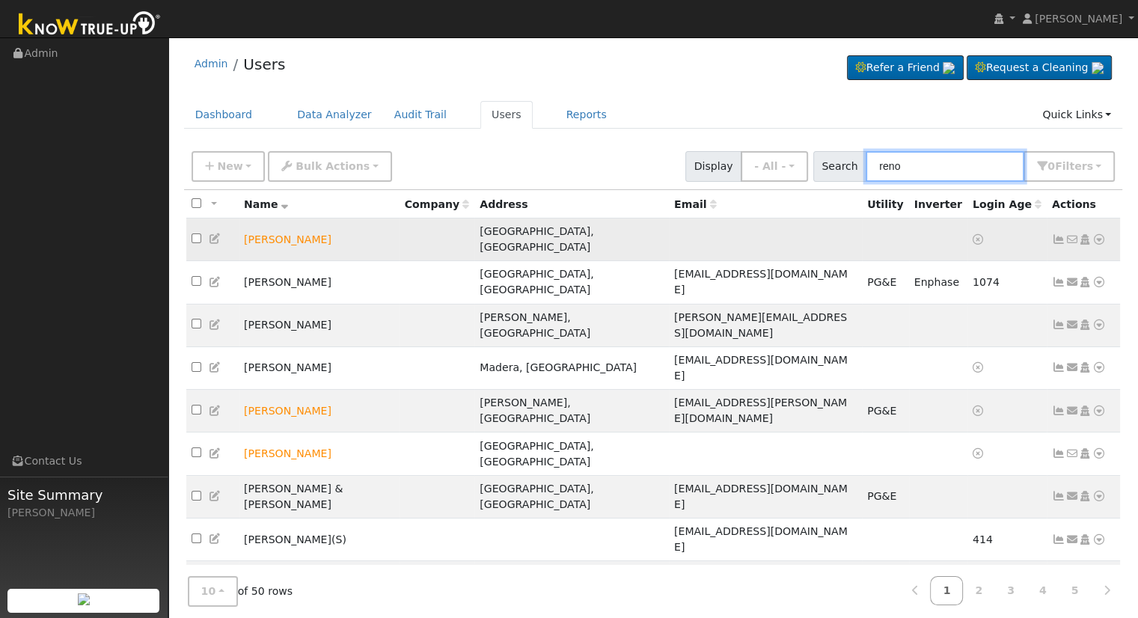
type input "reno"
click at [1101, 234] on icon at bounding box center [1098, 239] width 13 height 10
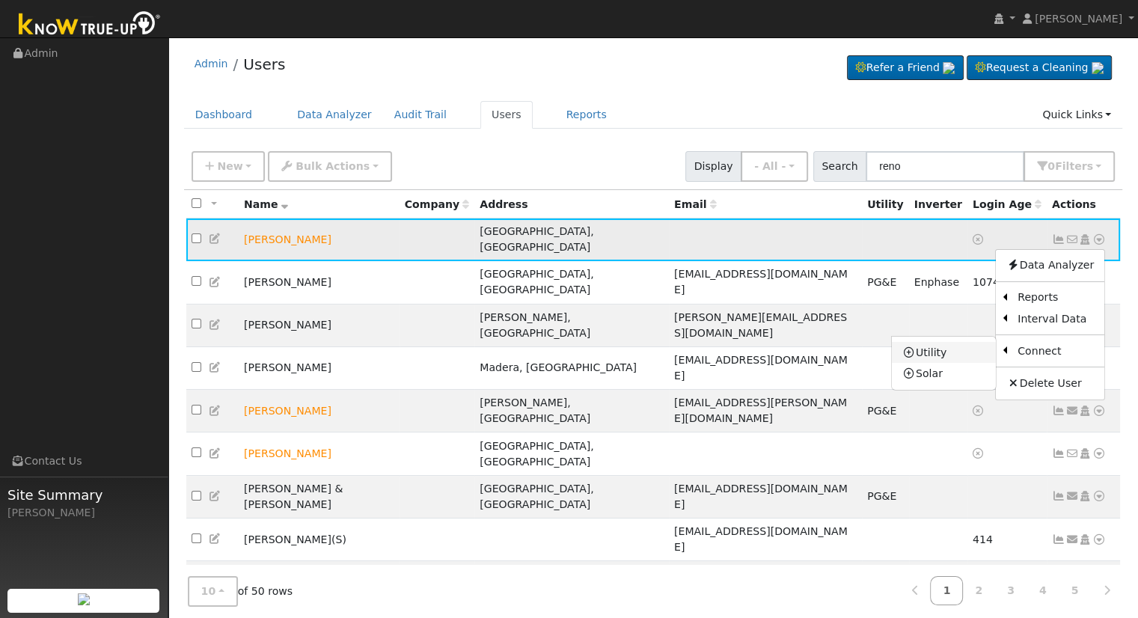
click at [950, 342] on link "Utility" at bounding box center [944, 352] width 104 height 21
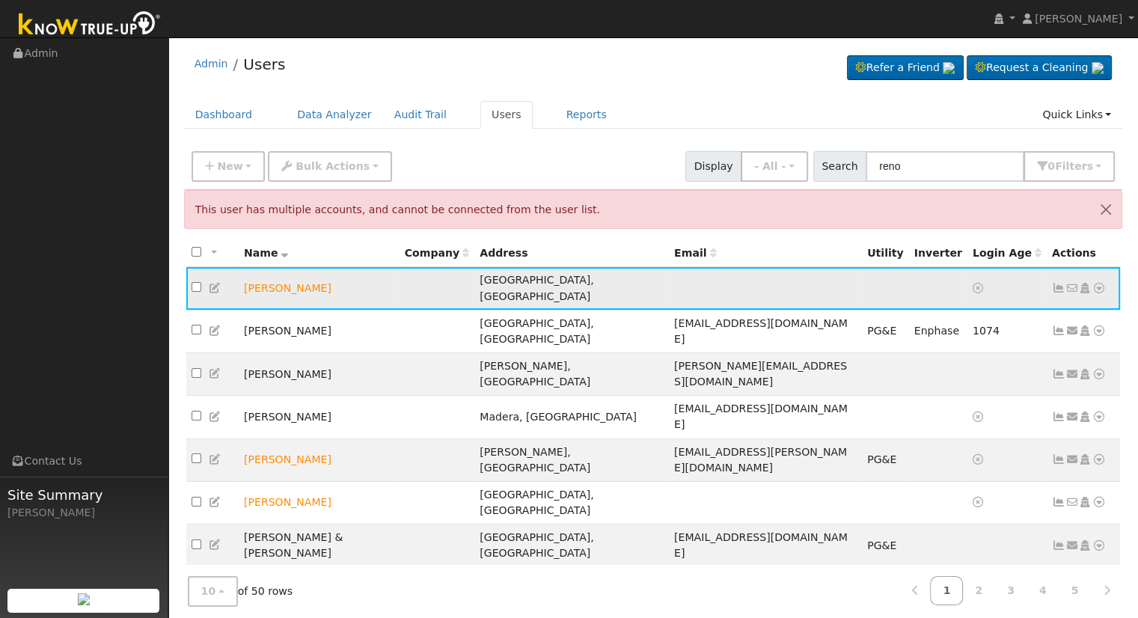
click at [1081, 283] on icon at bounding box center [1084, 288] width 13 height 10
